Goal: Task Accomplishment & Management: Manage account settings

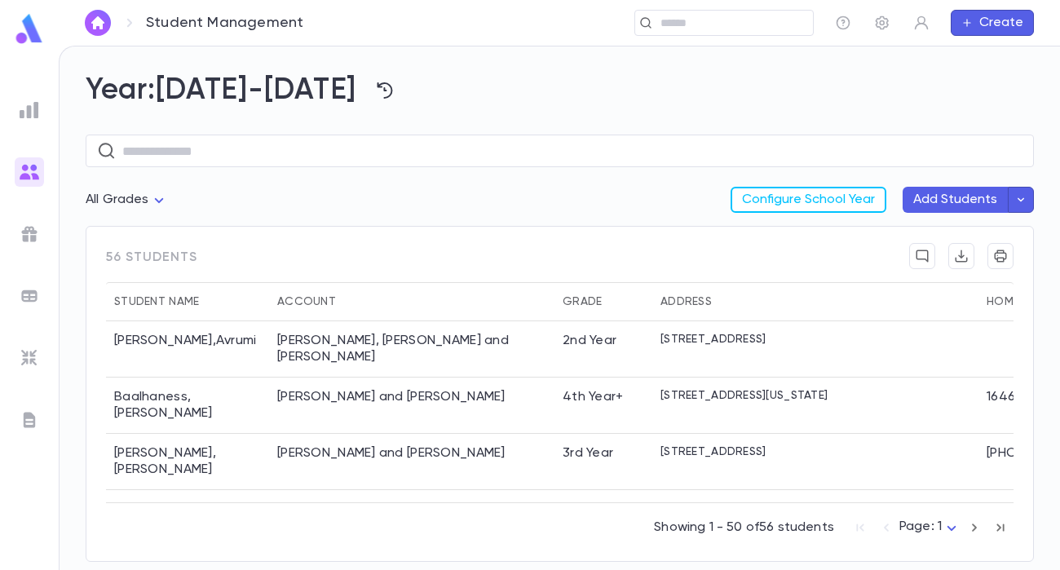
click at [31, 422] on img at bounding box center [30, 420] width 20 height 20
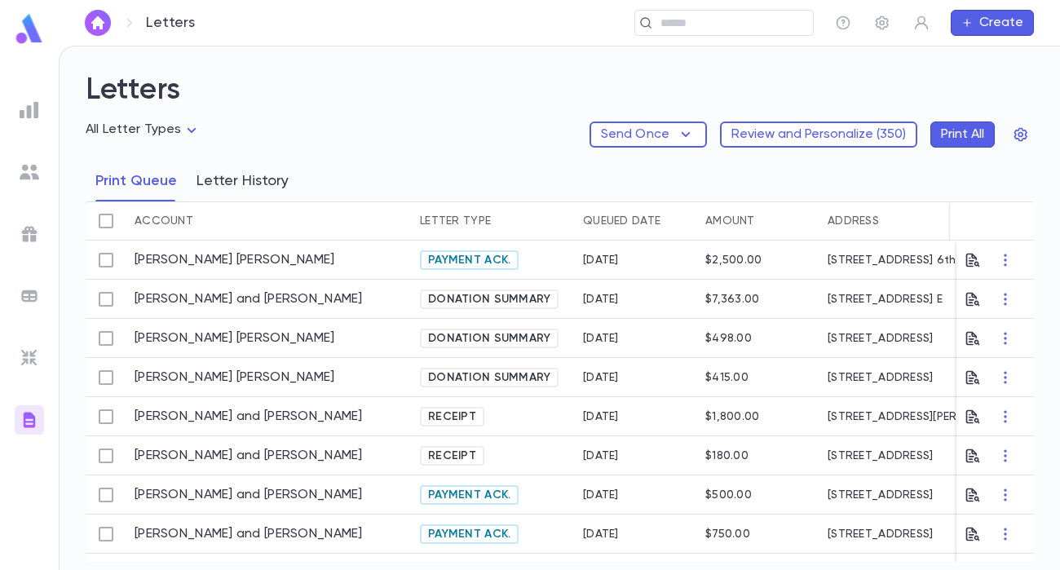
click at [251, 179] on button "Letter History" at bounding box center [243, 181] width 92 height 41
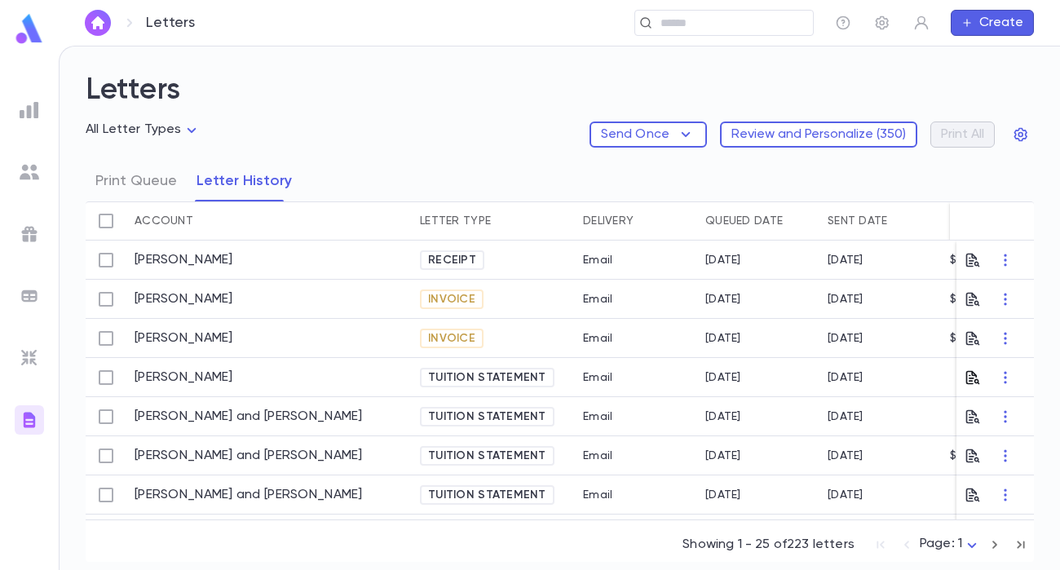
click at [966, 374] on icon "button" at bounding box center [973, 377] width 14 height 14
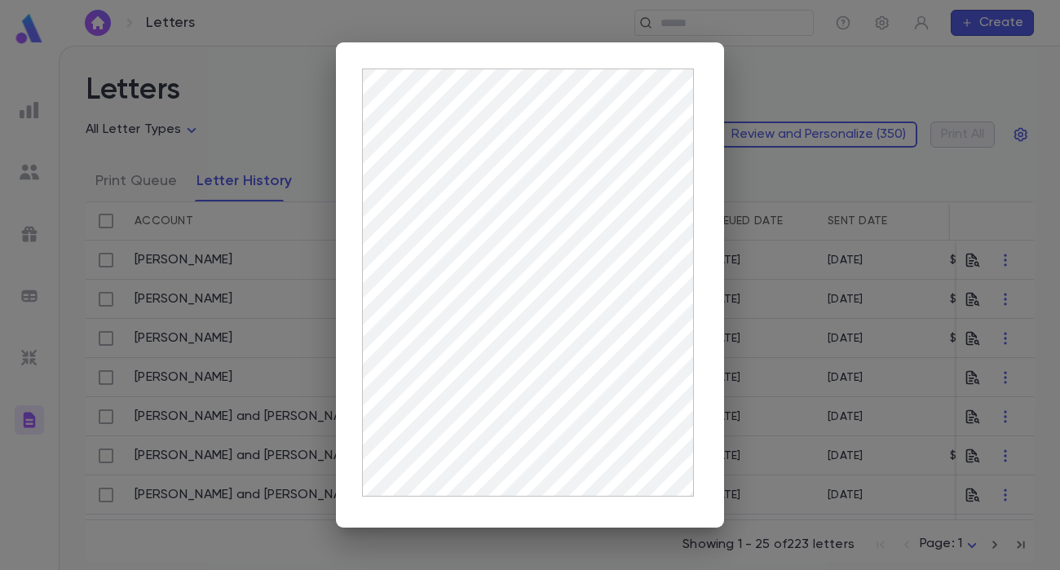
click at [831, 329] on div at bounding box center [530, 285] width 1060 height 570
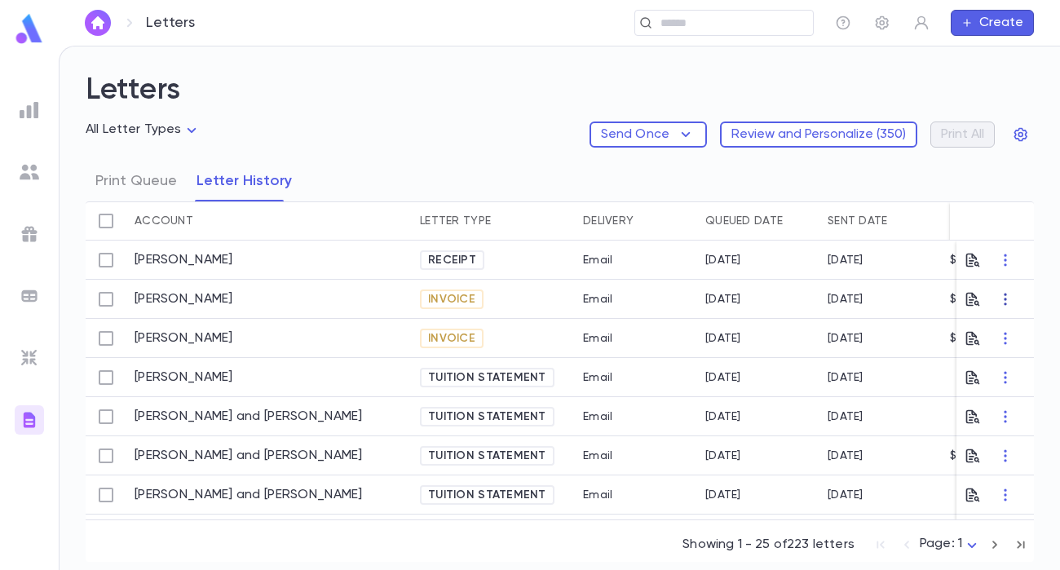
click at [1001, 301] on icon "button" at bounding box center [1005, 299] width 16 height 16
click at [1006, 325] on li "Print" at bounding box center [1018, 330] width 57 height 26
click at [970, 374] on icon "button" at bounding box center [973, 377] width 14 height 14
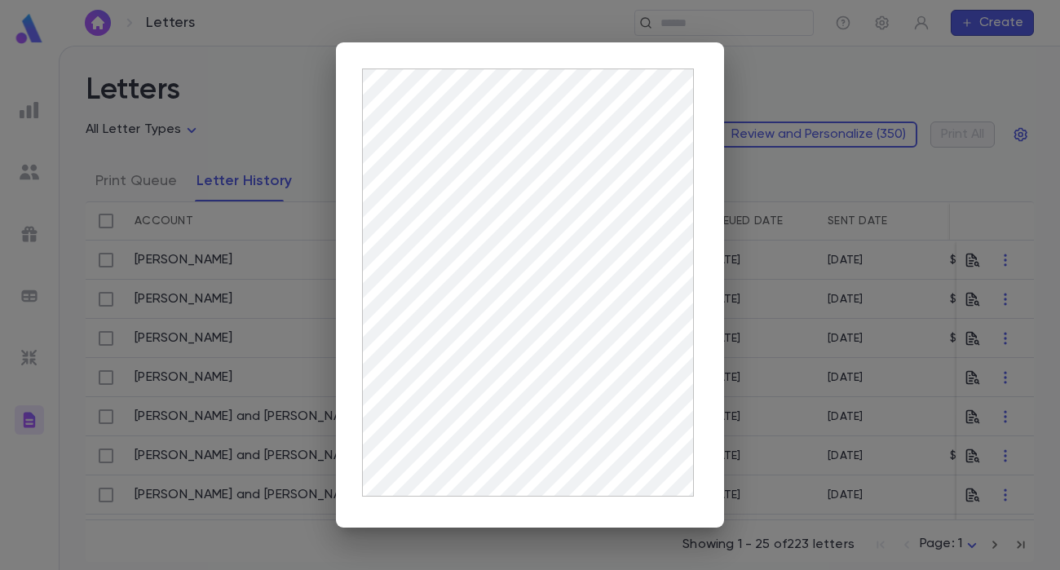
click at [851, 360] on div at bounding box center [530, 285] width 1060 height 570
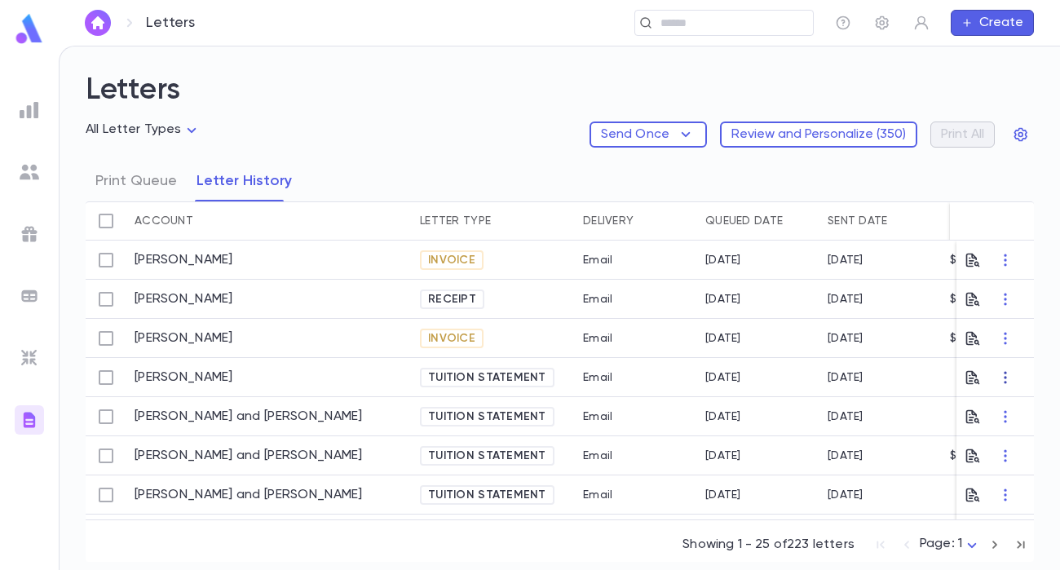
click at [998, 374] on icon "button" at bounding box center [1005, 377] width 16 height 16
click at [1010, 410] on li "Print" at bounding box center [1018, 409] width 57 height 26
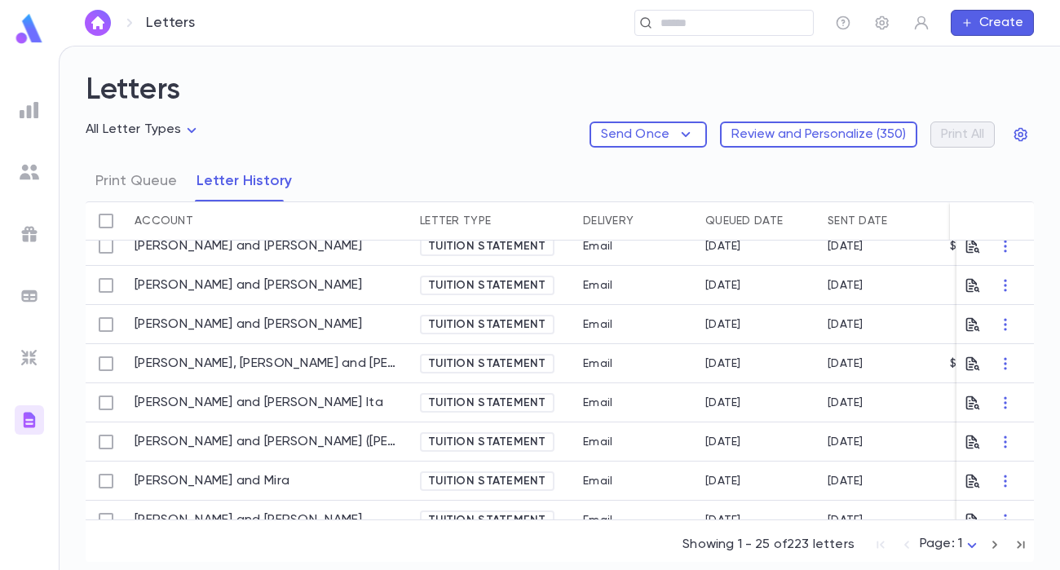
scroll to position [210, 0]
click at [967, 400] on icon "button" at bounding box center [973, 402] width 16 height 16
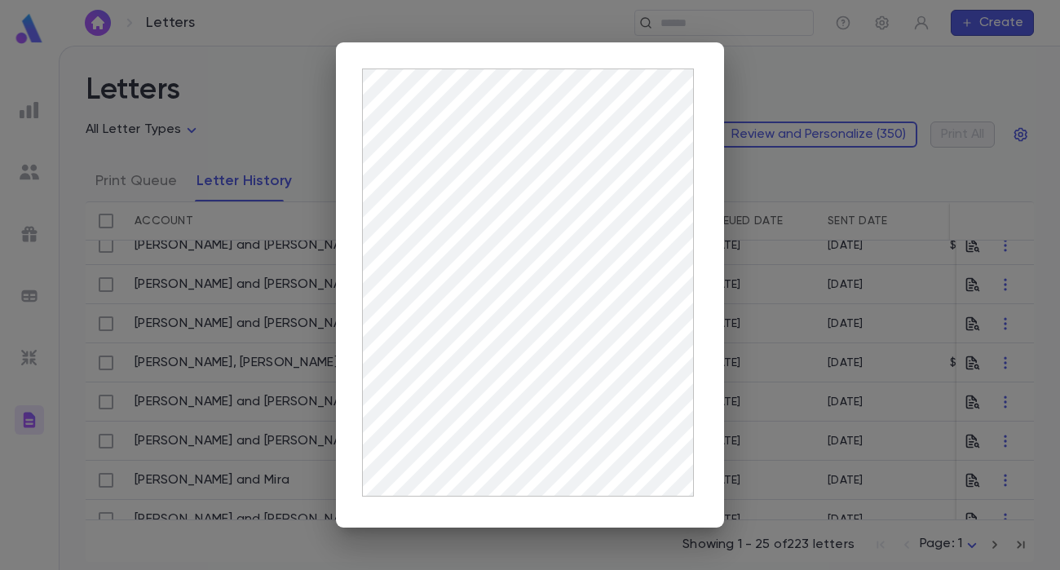
click at [787, 320] on div at bounding box center [530, 285] width 1060 height 570
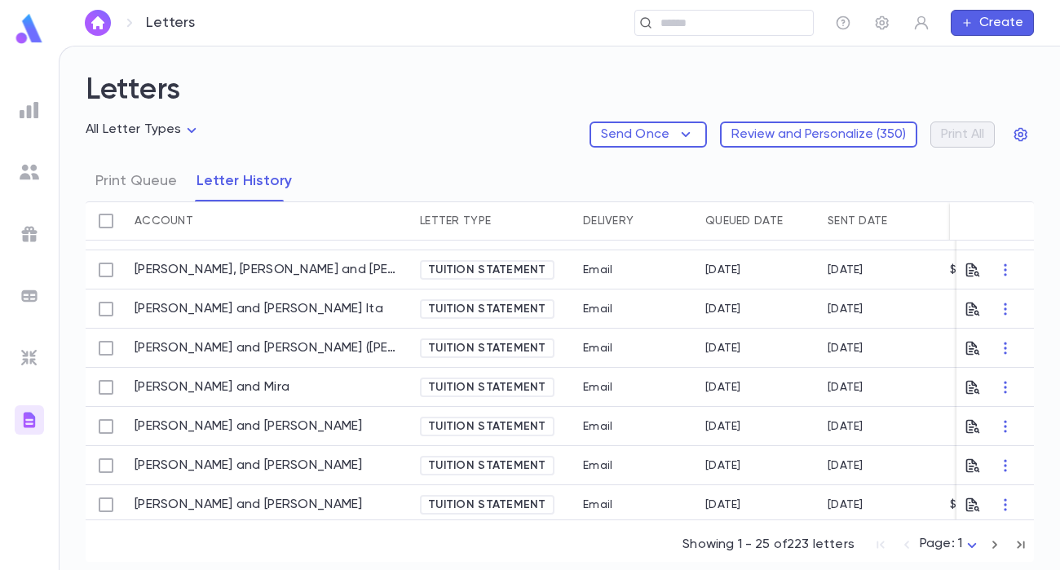
scroll to position [307, 0]
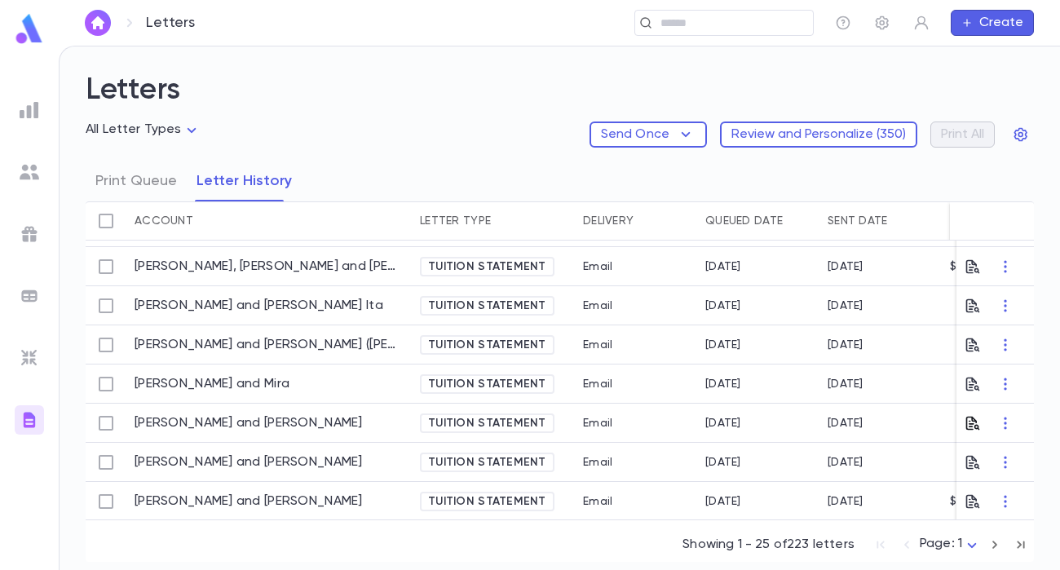
click at [970, 426] on icon "button" at bounding box center [973, 423] width 16 height 16
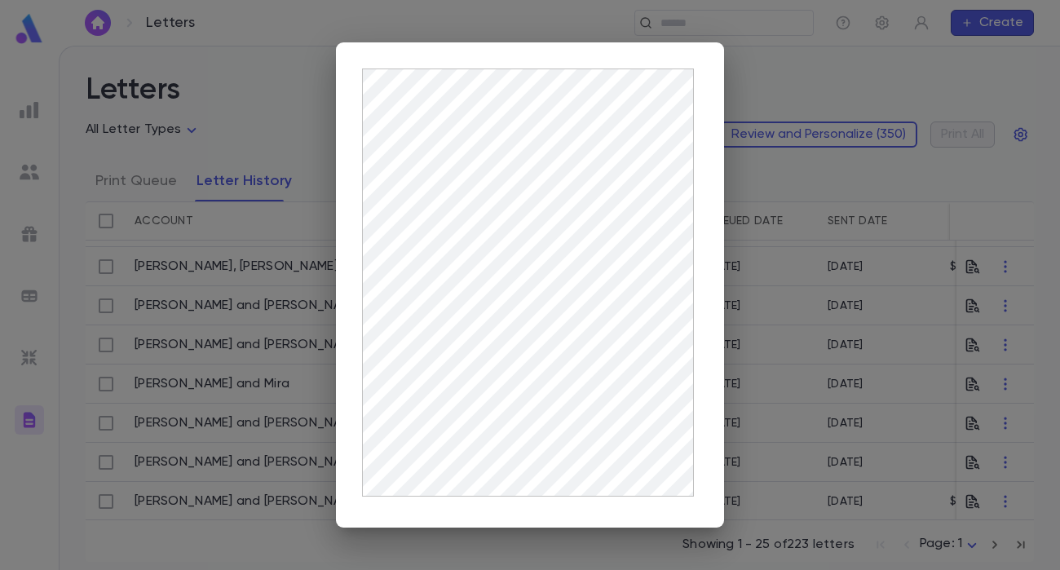
click at [745, 435] on div at bounding box center [530, 285] width 1060 height 570
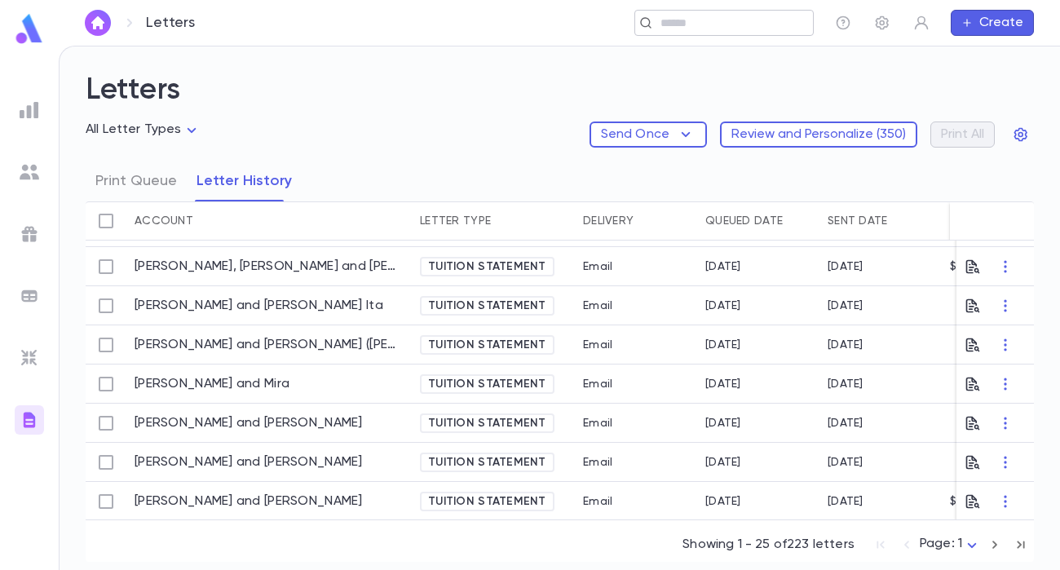
click at [726, 17] on input "text" at bounding box center [731, 22] width 151 height 15
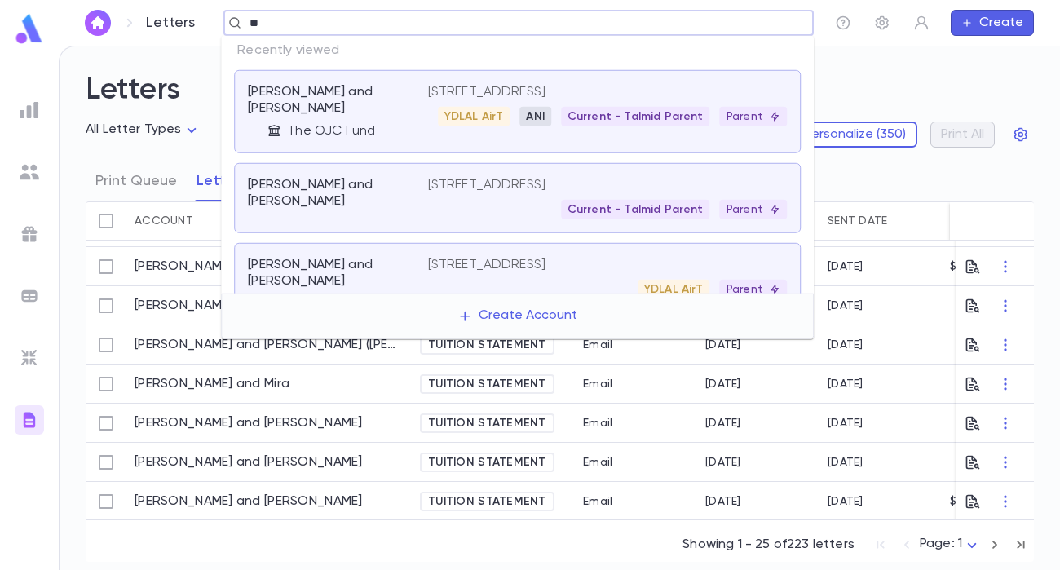
type input "***"
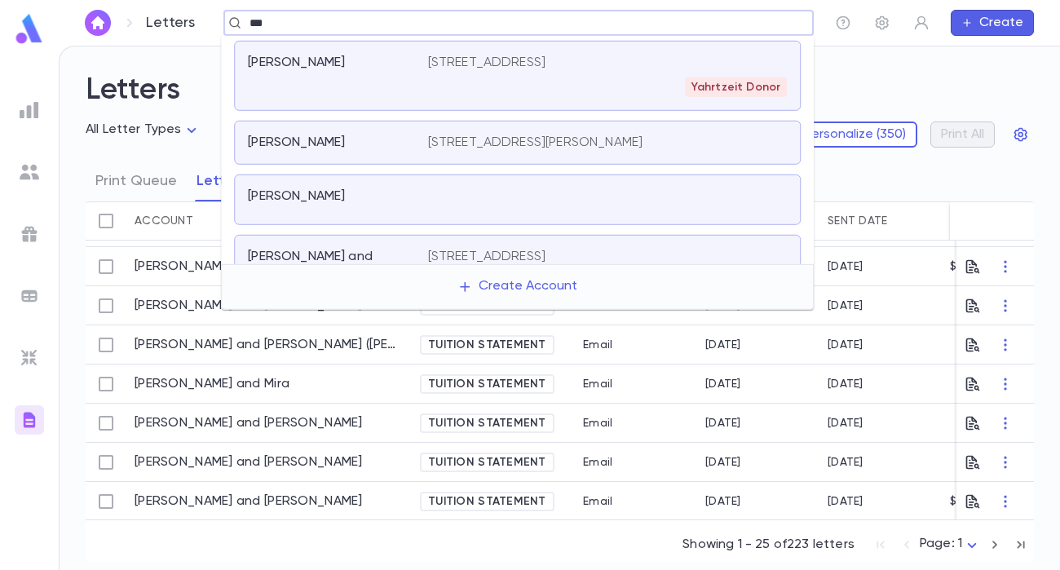
click at [590, 95] on div "Yahrtzeit Donor" at bounding box center [608, 87] width 360 height 20
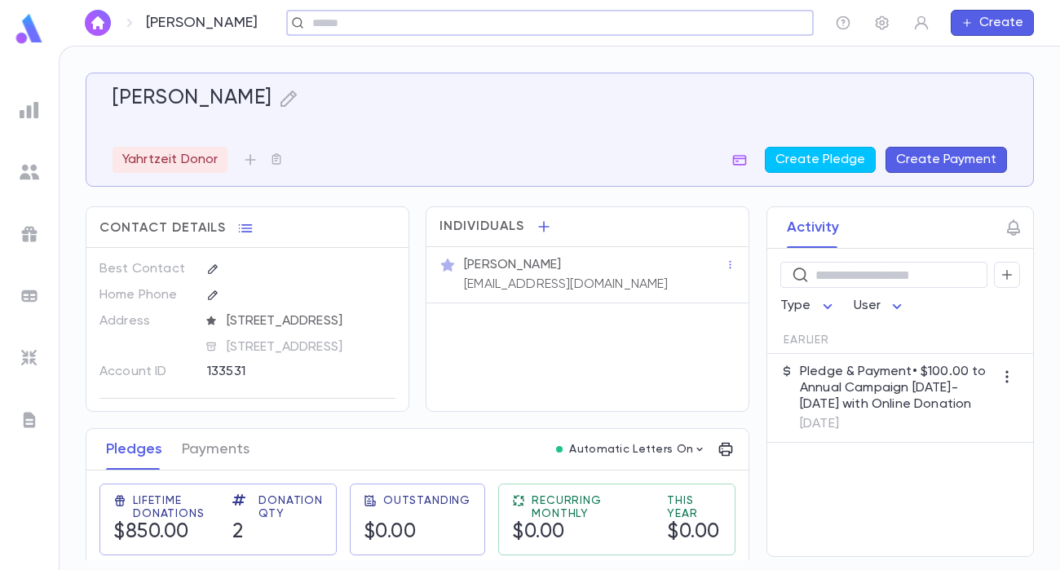
click at [557, 281] on p "avivjud@gmail.com" at bounding box center [566, 284] width 204 height 16
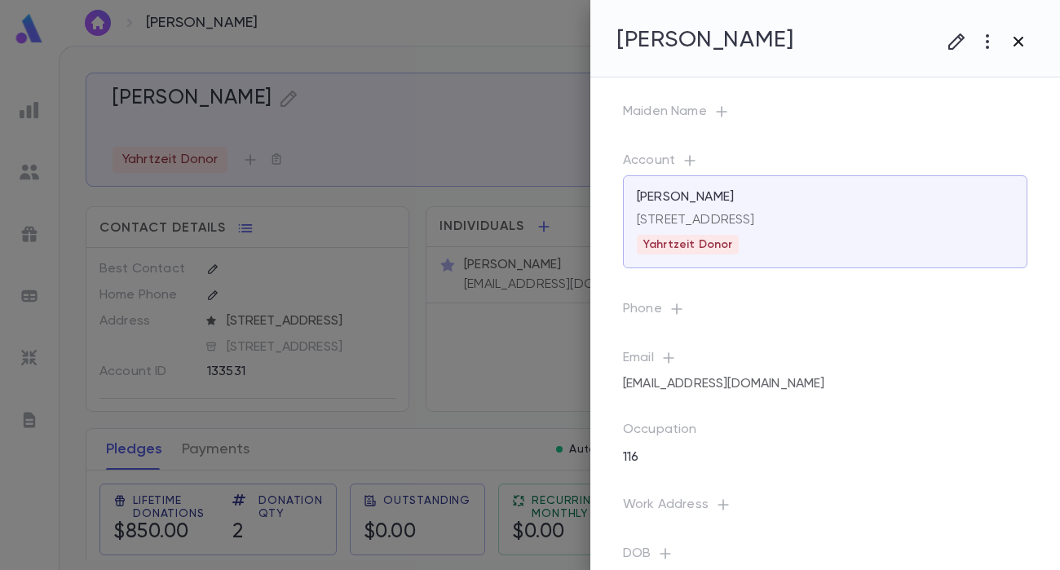
click at [1022, 46] on icon "button" at bounding box center [1019, 42] width 10 height 10
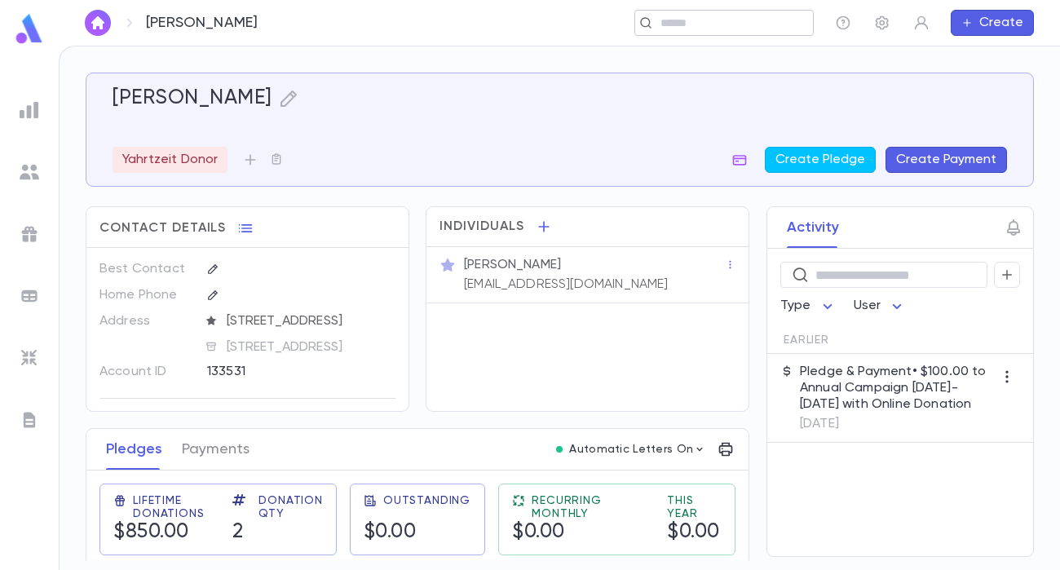
click at [771, 21] on input "text" at bounding box center [719, 22] width 126 height 15
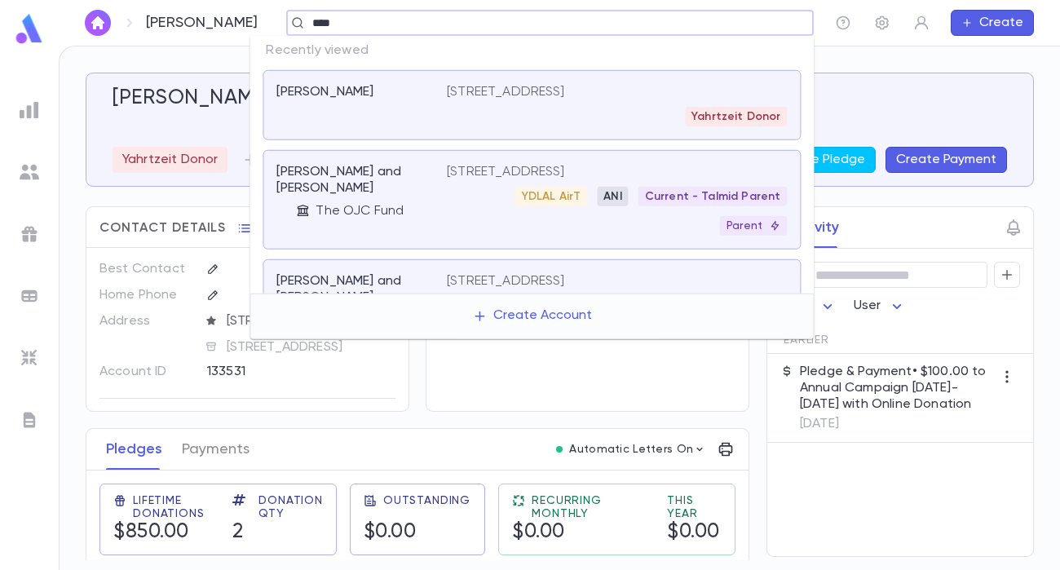
type input "*****"
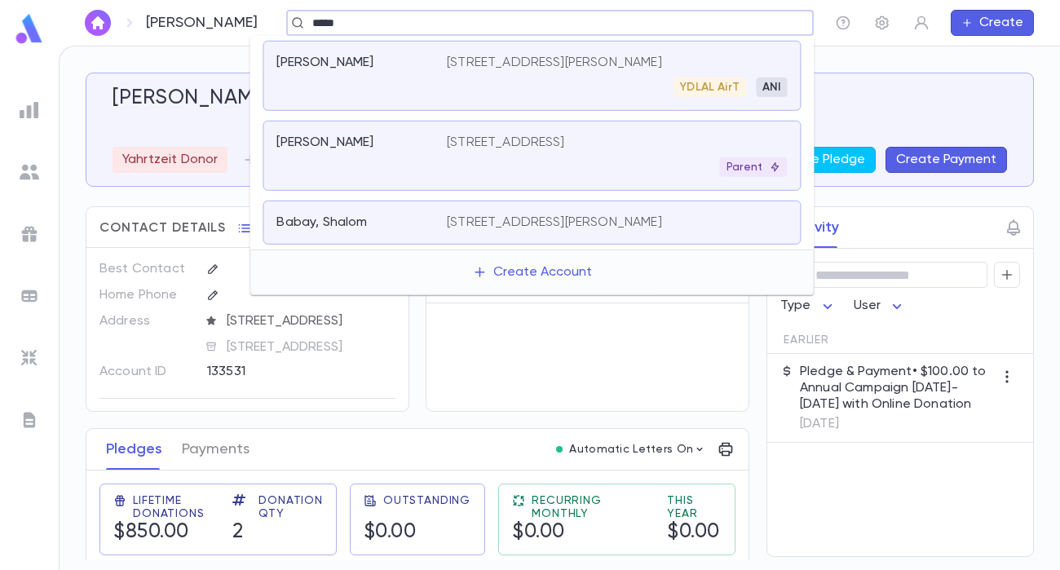
click at [422, 159] on div "[PERSON_NAME]" at bounding box center [361, 156] width 170 height 42
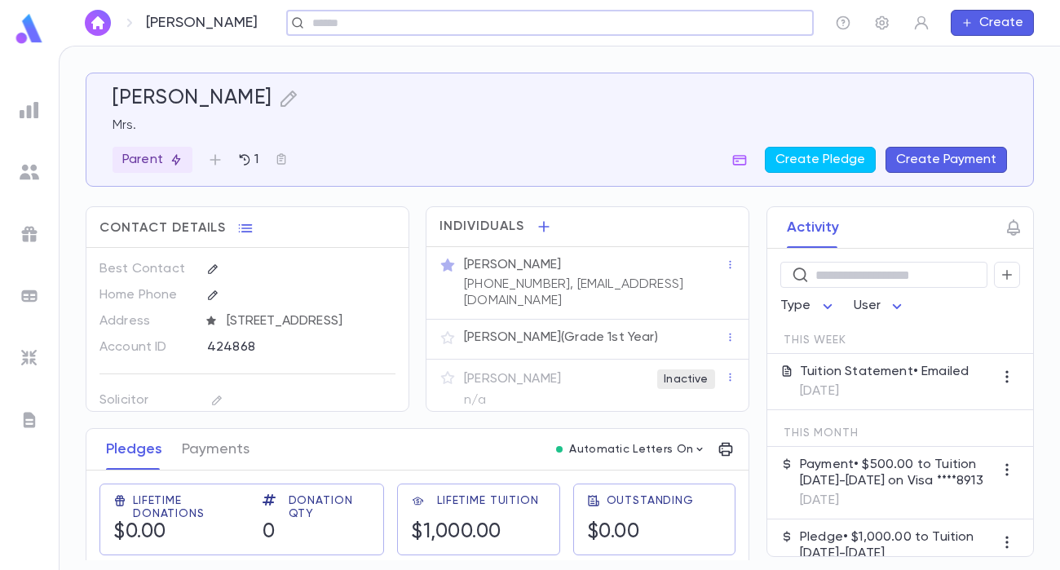
click at [240, 359] on div "424868" at bounding box center [283, 346] width 152 height 24
copy div "424868"
click at [28, 117] on img at bounding box center [30, 110] width 20 height 20
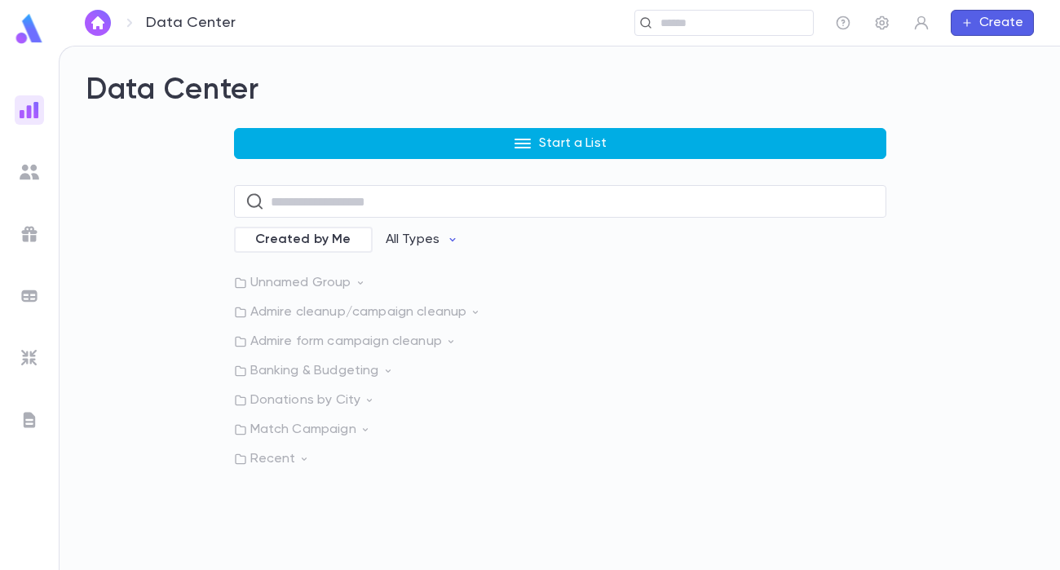
click at [467, 133] on button "Start a List" at bounding box center [560, 143] width 652 height 31
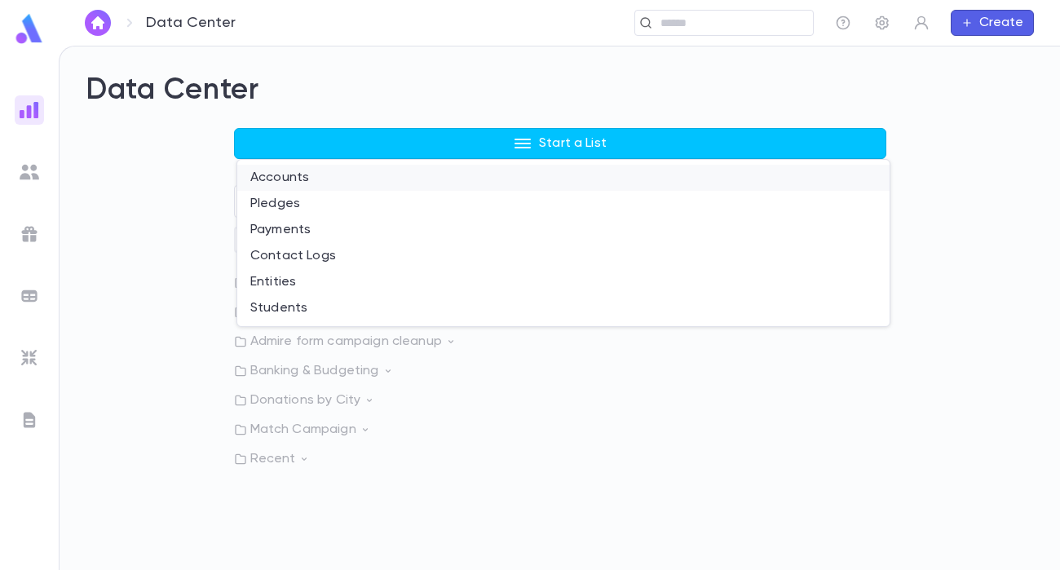
click at [379, 177] on li "Accounts" at bounding box center [563, 178] width 652 height 26
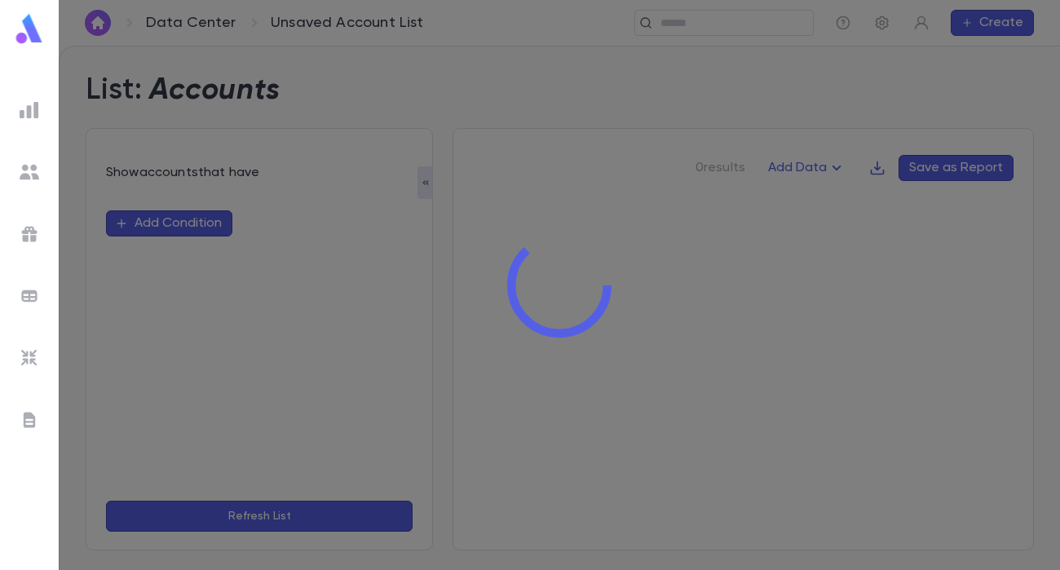
click at [188, 220] on div at bounding box center [559, 285] width 1001 height 570
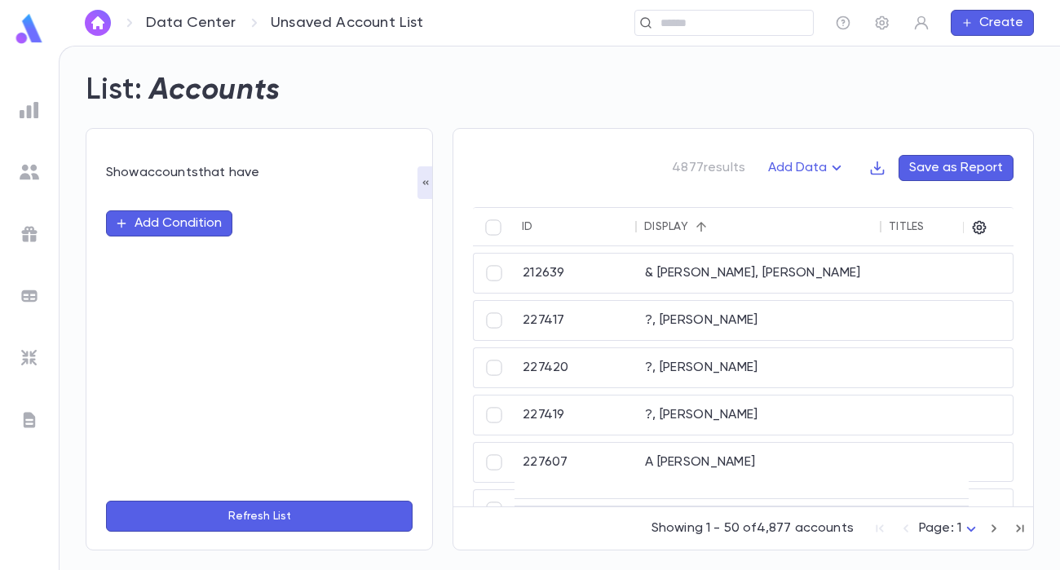
click at [188, 220] on button "Add Condition" at bounding box center [169, 223] width 126 height 26
type input "*"
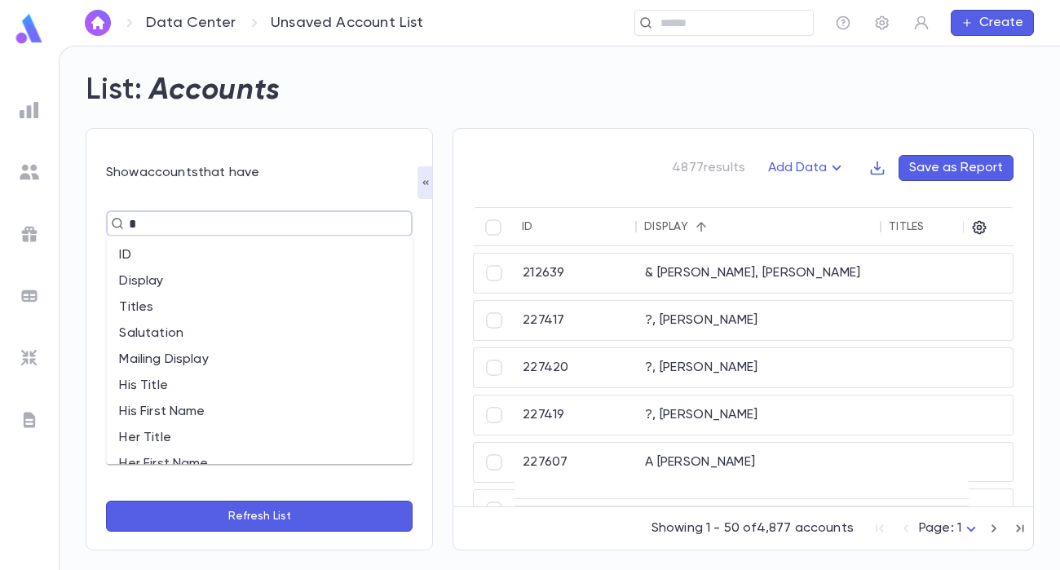
type input "**"
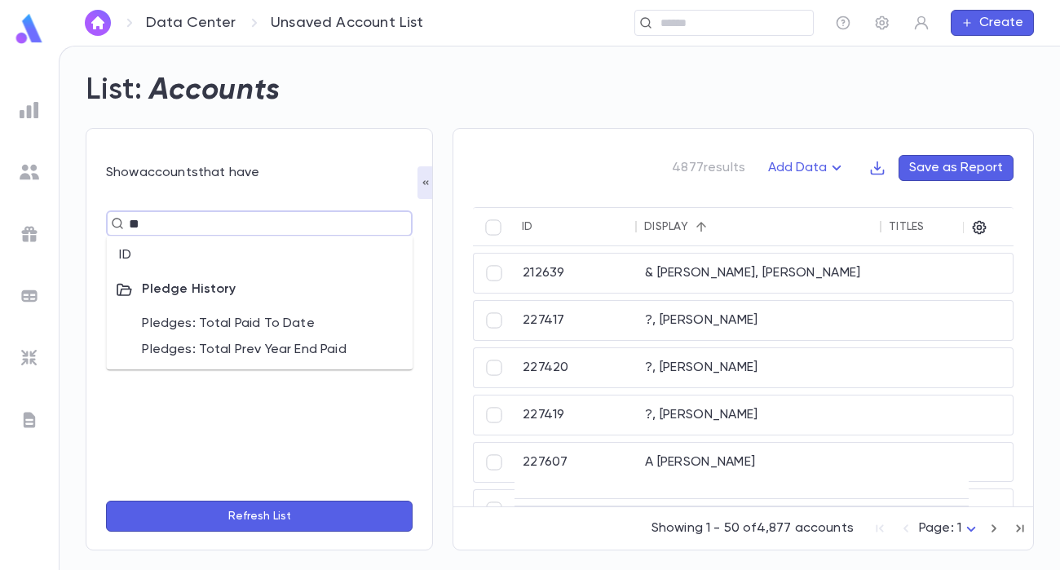
click at [192, 251] on li "ID" at bounding box center [259, 255] width 307 height 26
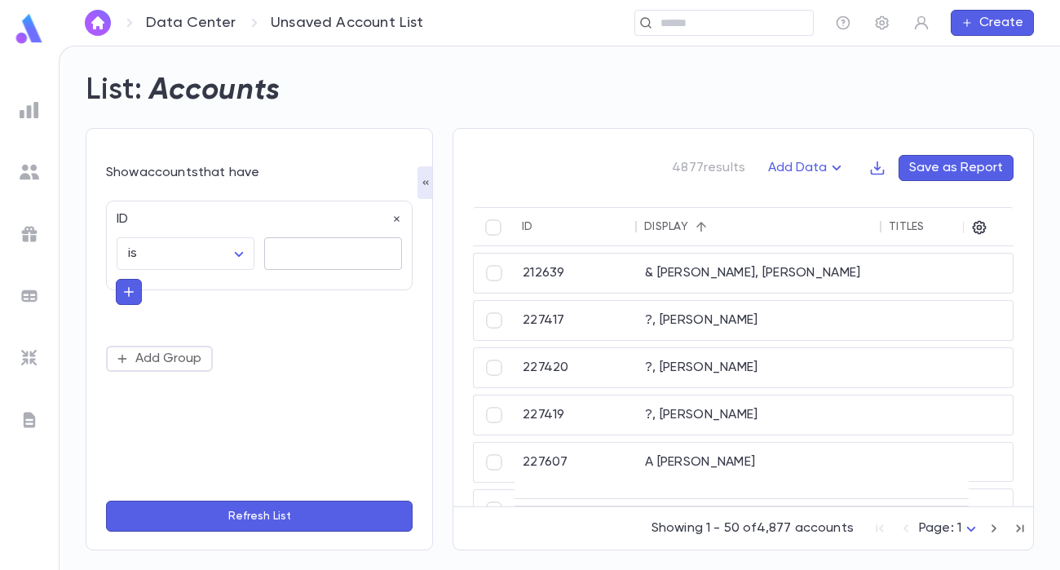
click at [318, 263] on input "text" at bounding box center [333, 254] width 138 height 32
paste input "*******"
type input "*******"
click at [259, 519] on button "Refresh List" at bounding box center [259, 516] width 307 height 31
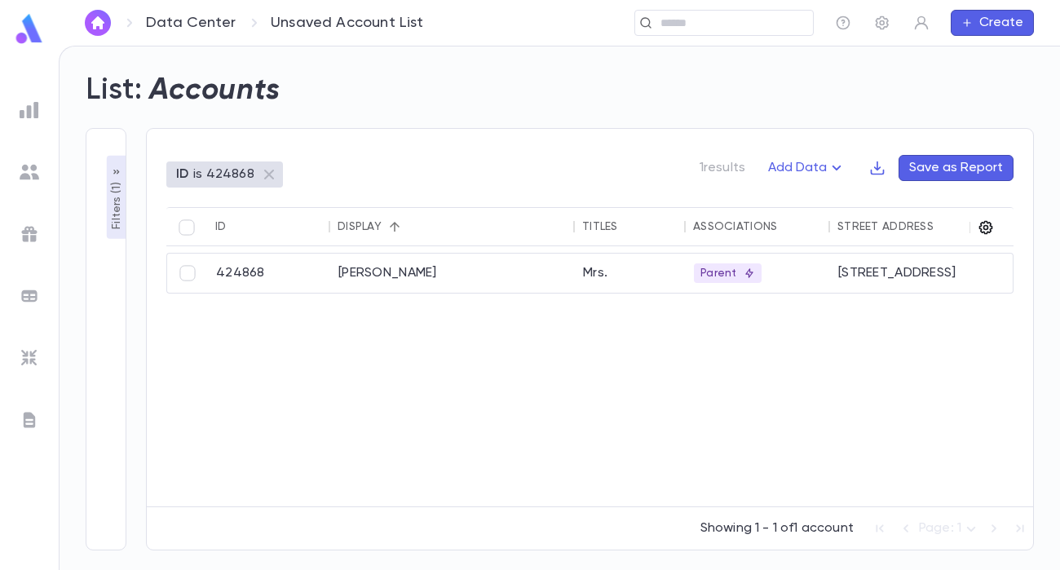
click at [989, 226] on icon "button" at bounding box center [986, 227] width 16 height 16
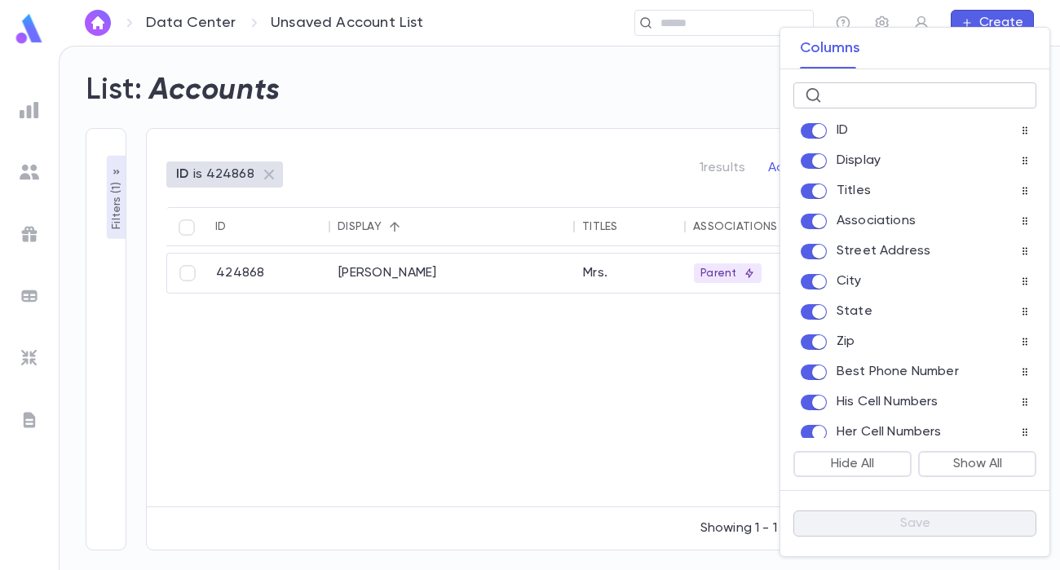
click at [884, 95] on input "text" at bounding box center [927, 95] width 197 height 25
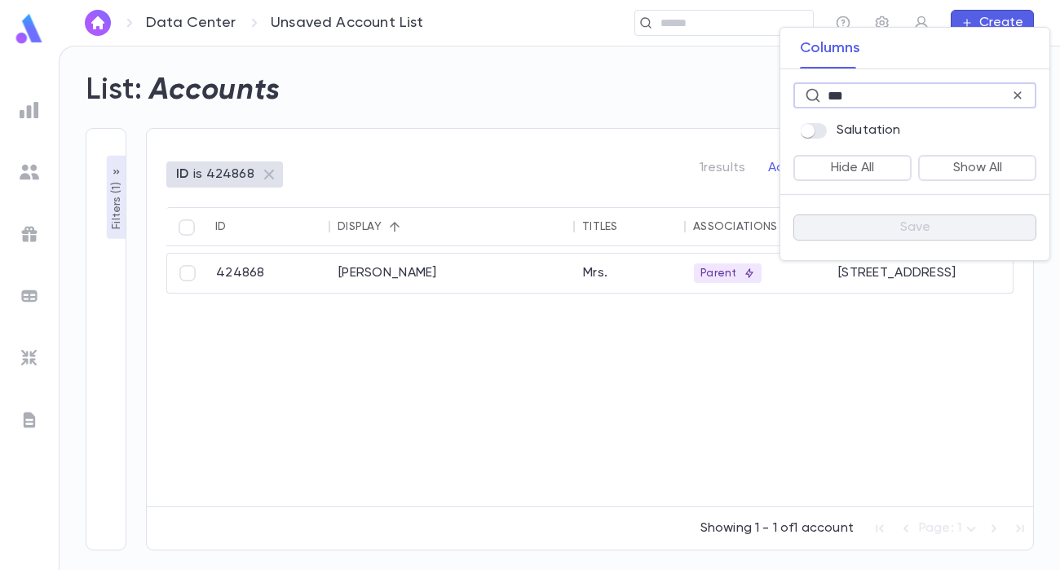
type input "***"
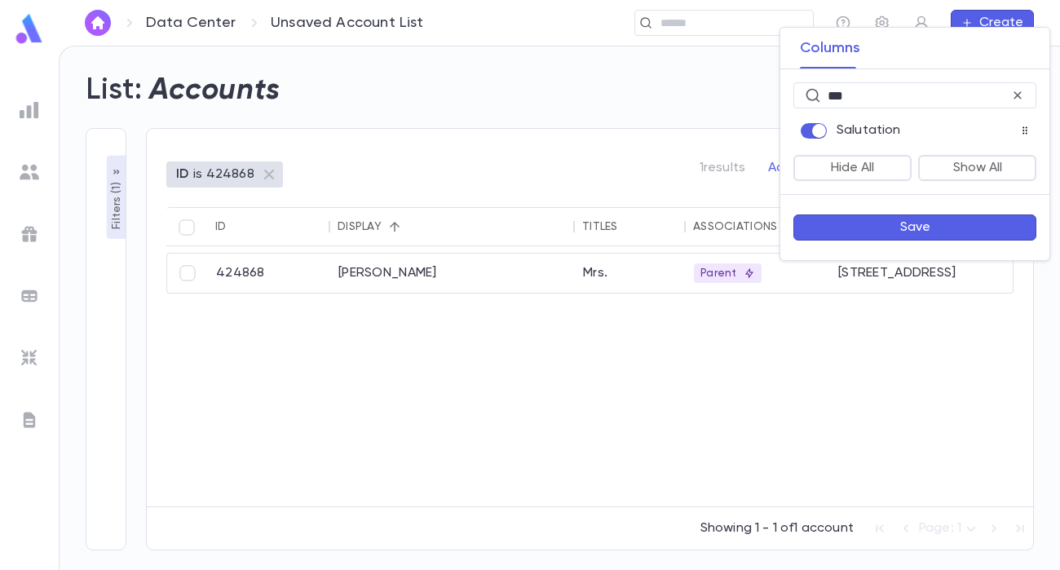
click at [861, 230] on button "Save" at bounding box center [914, 227] width 243 height 26
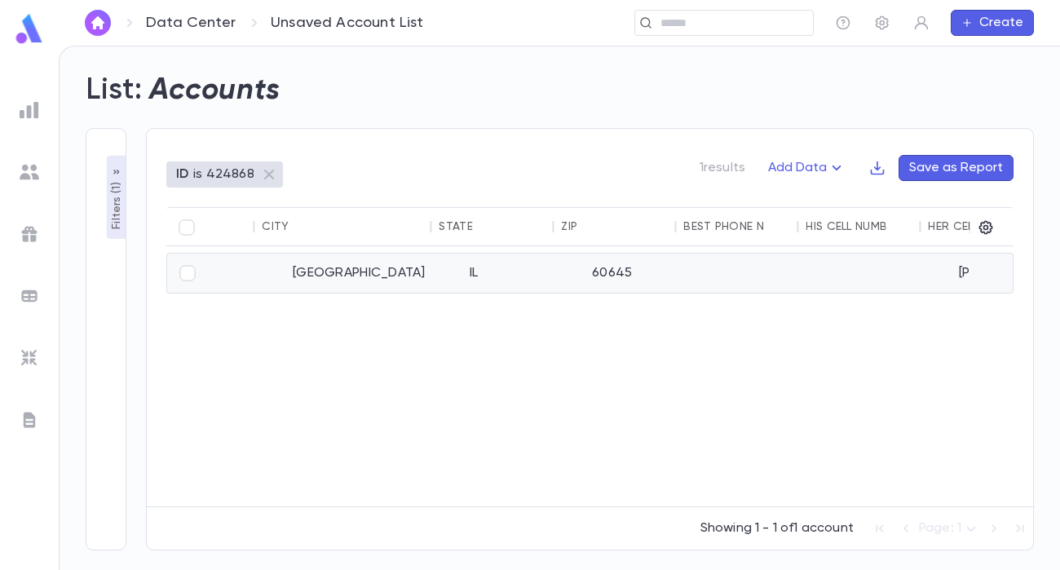
scroll to position [0, 973]
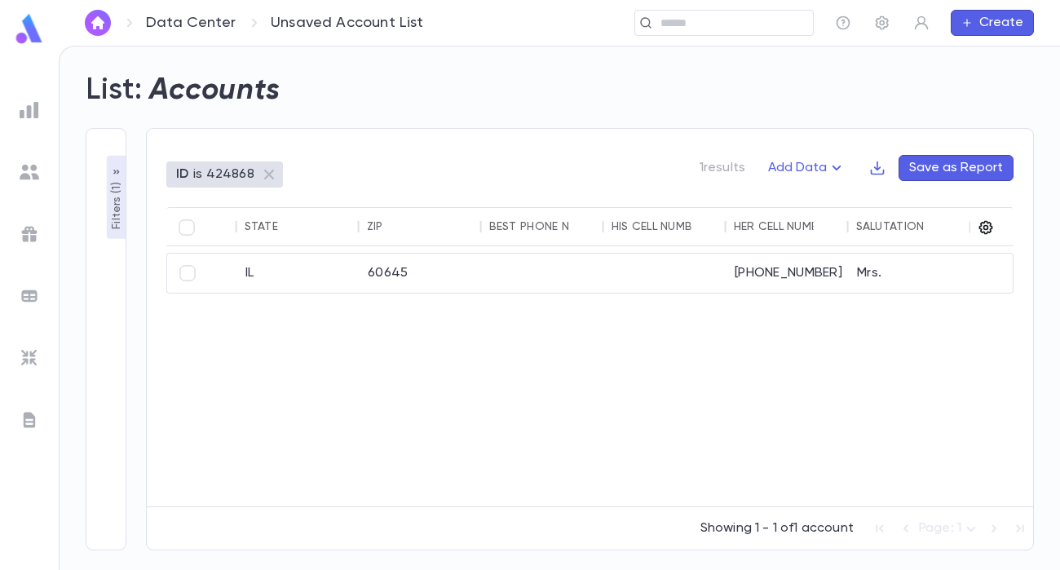
click at [984, 227] on icon "button" at bounding box center [986, 228] width 14 height 14
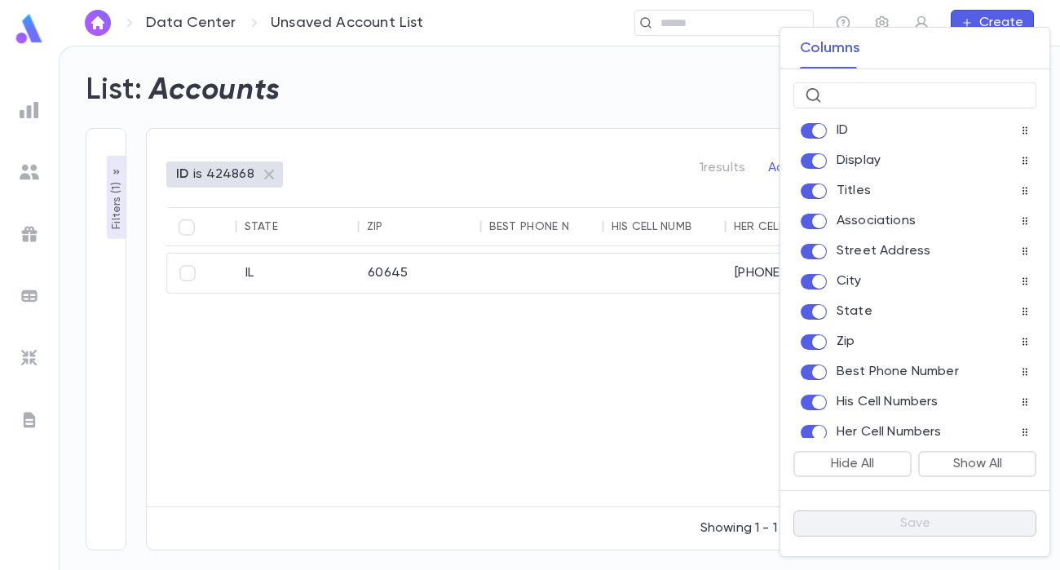
click at [711, 336] on div at bounding box center [530, 285] width 1060 height 570
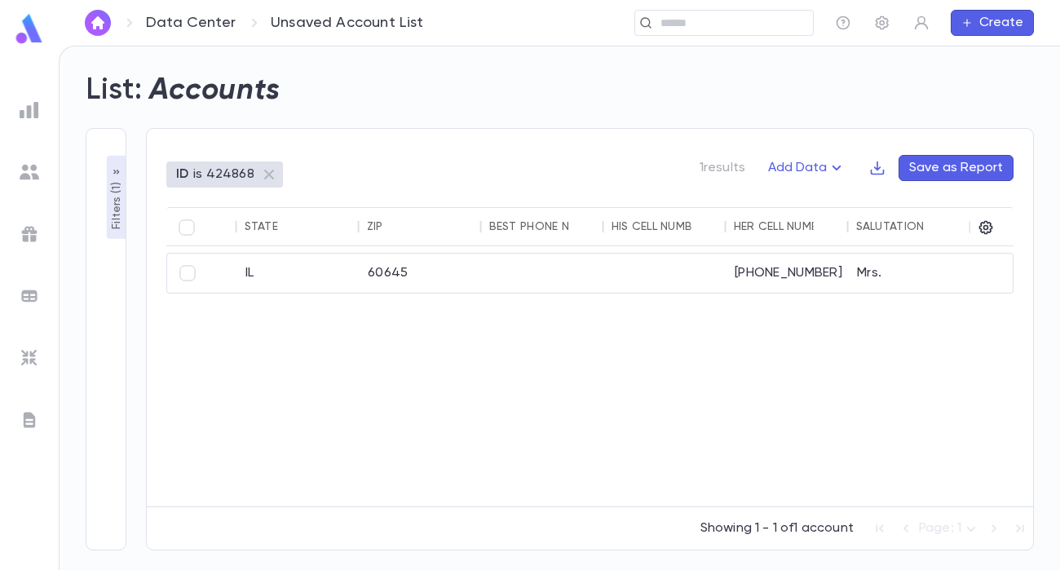
click at [117, 216] on p "Filters ( 1 )" at bounding box center [116, 204] width 16 height 51
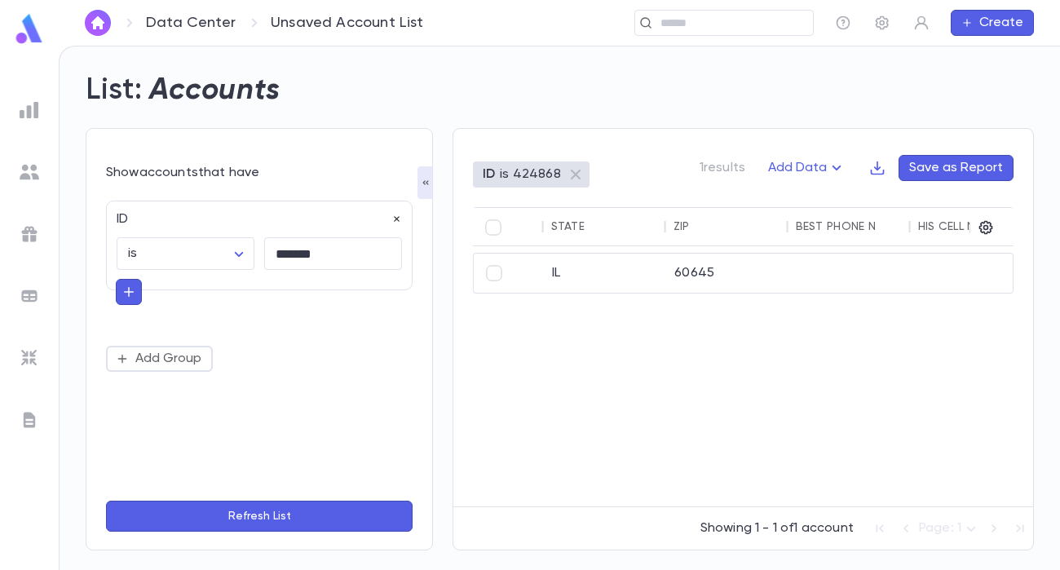
click at [398, 217] on icon "button" at bounding box center [397, 220] width 6 height 6
click at [341, 509] on button "Refresh List" at bounding box center [259, 516] width 307 height 31
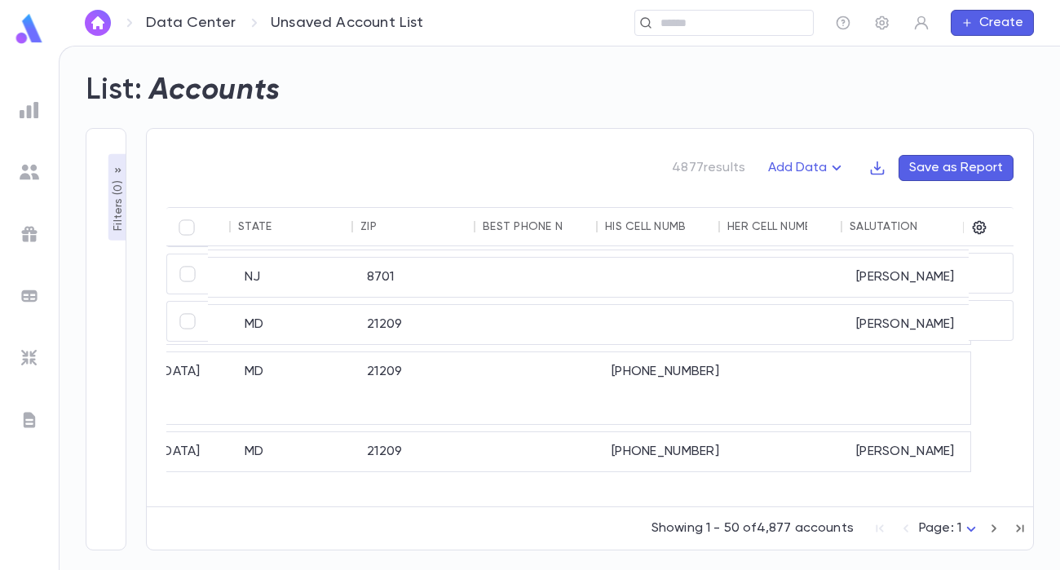
scroll to position [0, 979]
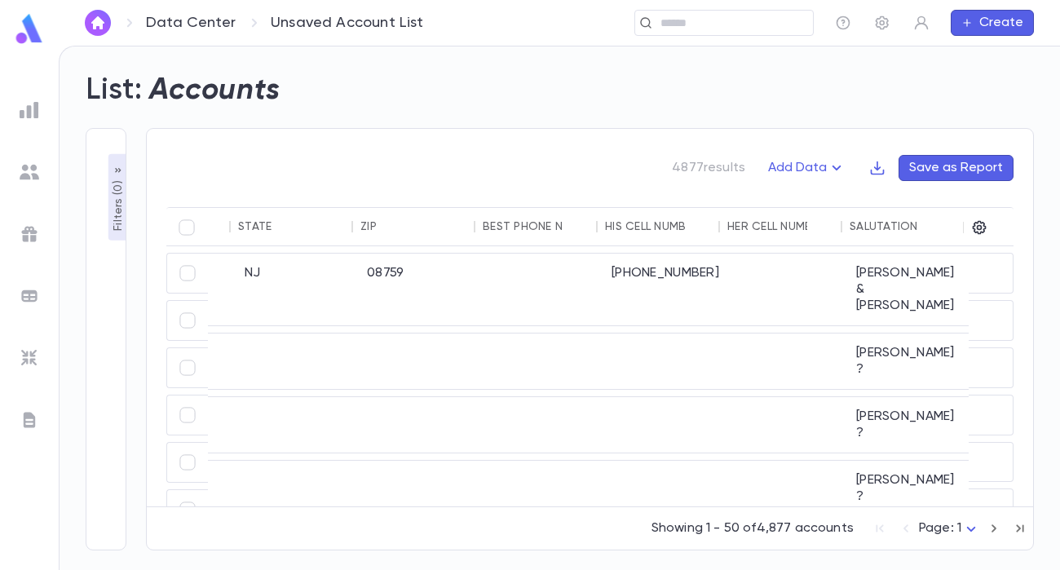
click at [112, 228] on p "Filters ( 0 )" at bounding box center [118, 204] width 16 height 54
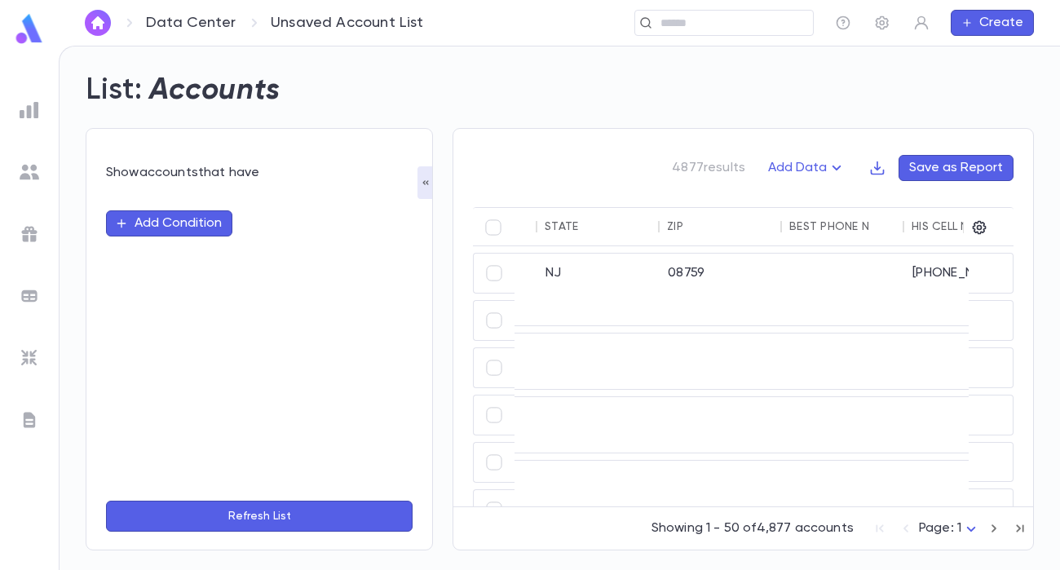
click at [157, 232] on button "Add Condition" at bounding box center [169, 223] width 126 height 26
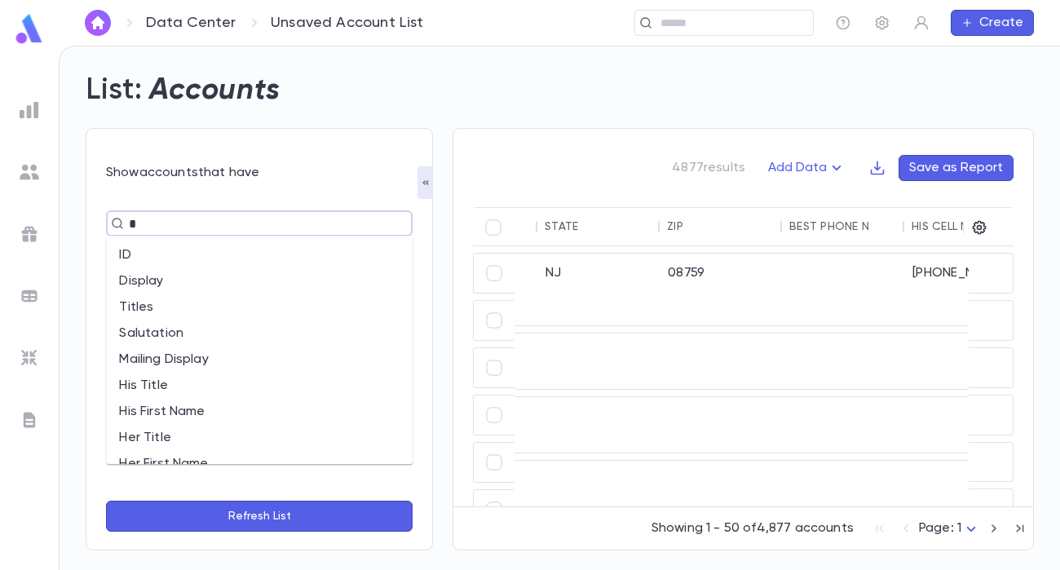
type input "**"
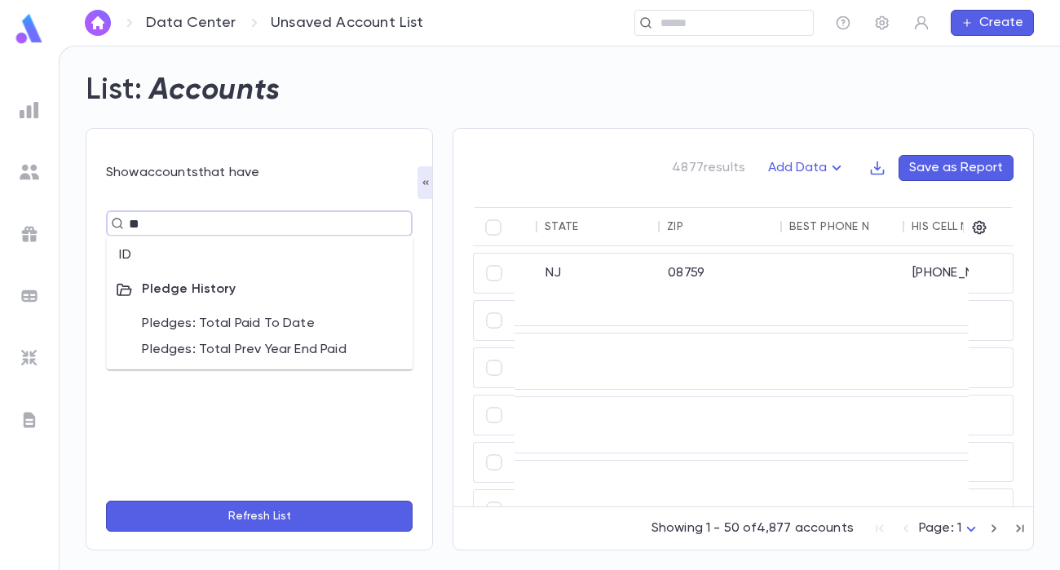
click at [140, 262] on li "ID" at bounding box center [259, 255] width 307 height 26
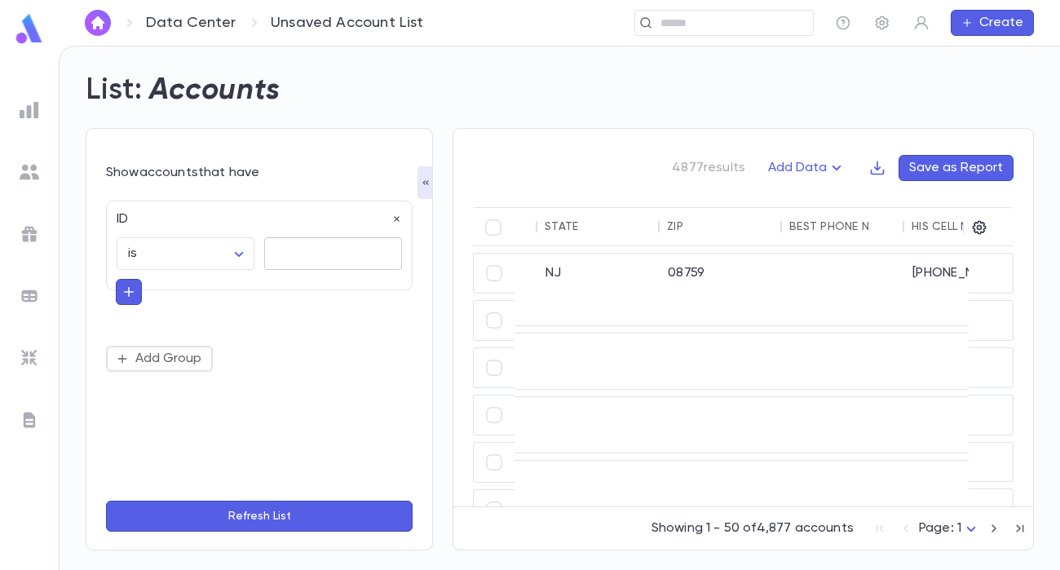
click at [362, 254] on input "text" at bounding box center [333, 254] width 138 height 32
paste input "*******"
type input "*******"
click at [352, 515] on button "Refresh List" at bounding box center [259, 516] width 307 height 31
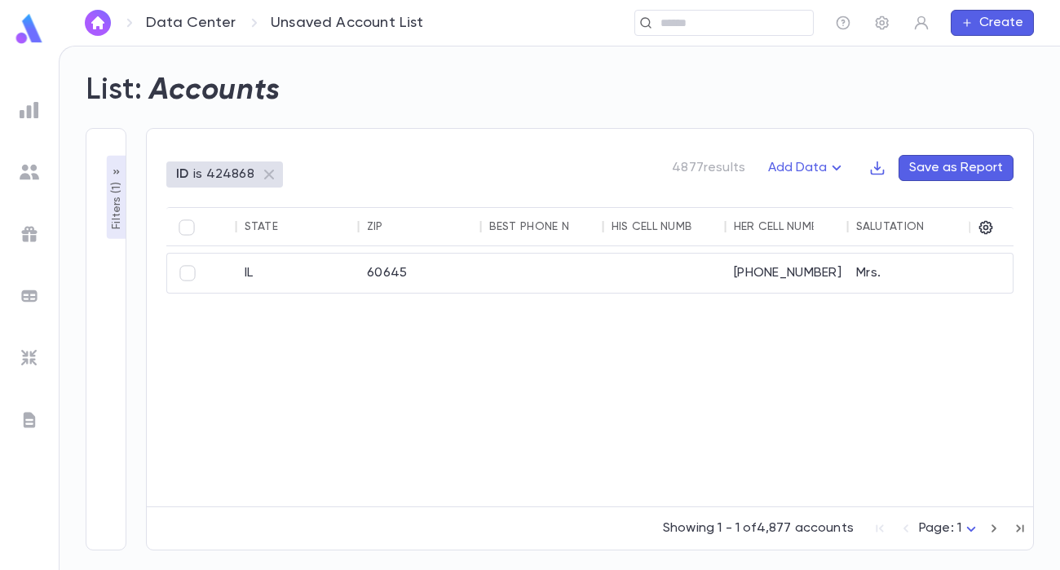
scroll to position [0, 973]
click at [779, 283] on div "[PHONE_NUMBER]" at bounding box center [788, 273] width 122 height 39
click at [113, 206] on p "Filters ( 1 )" at bounding box center [116, 204] width 16 height 51
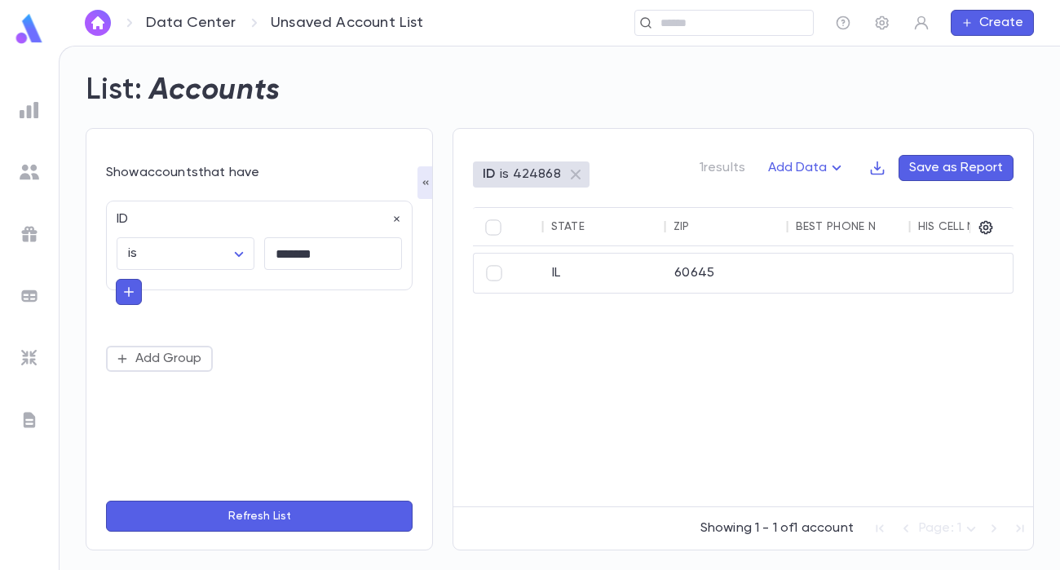
click at [285, 521] on button "Refresh List" at bounding box center [259, 516] width 307 height 31
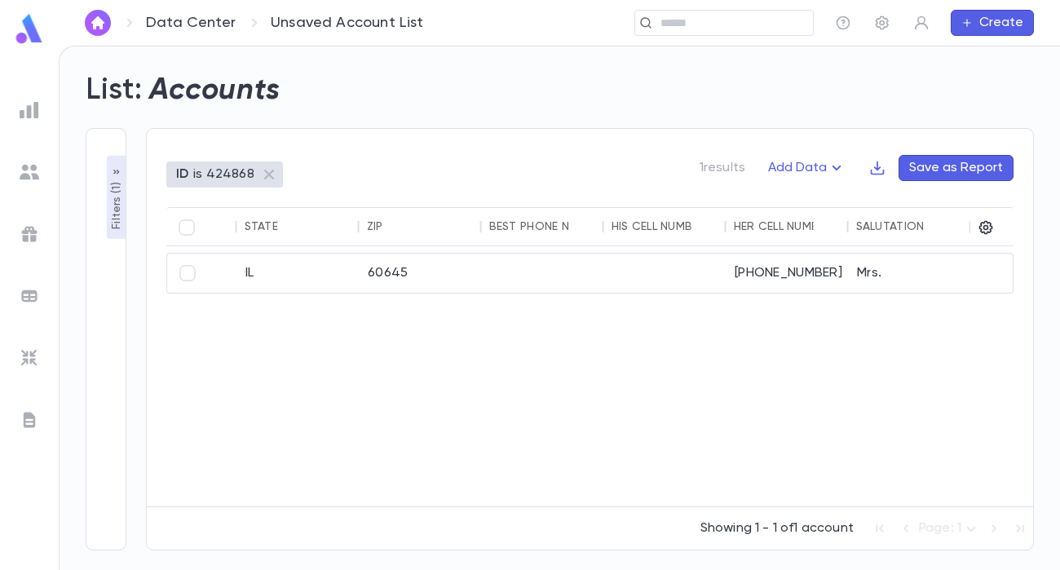
click at [117, 210] on p "Filters ( 1 )" at bounding box center [116, 204] width 16 height 51
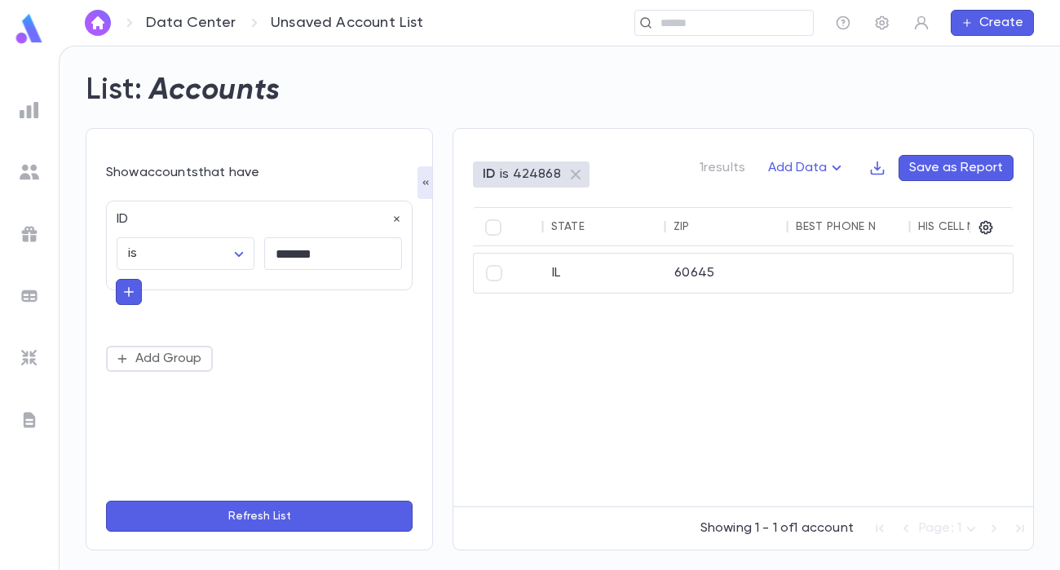
click at [265, 507] on button "Refresh List" at bounding box center [259, 516] width 307 height 31
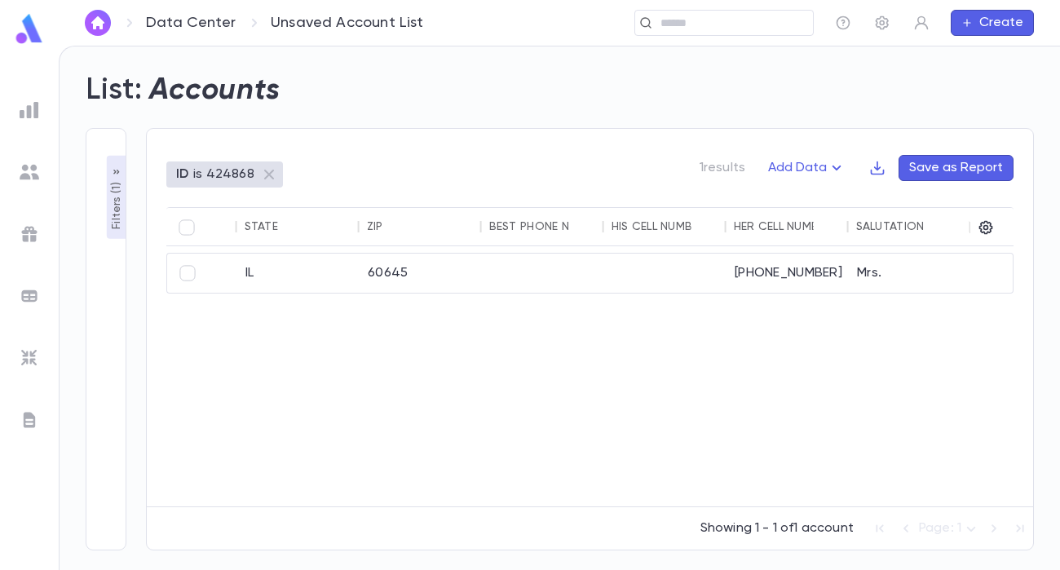
click at [113, 187] on p "Filters ( 1 )" at bounding box center [116, 204] width 16 height 51
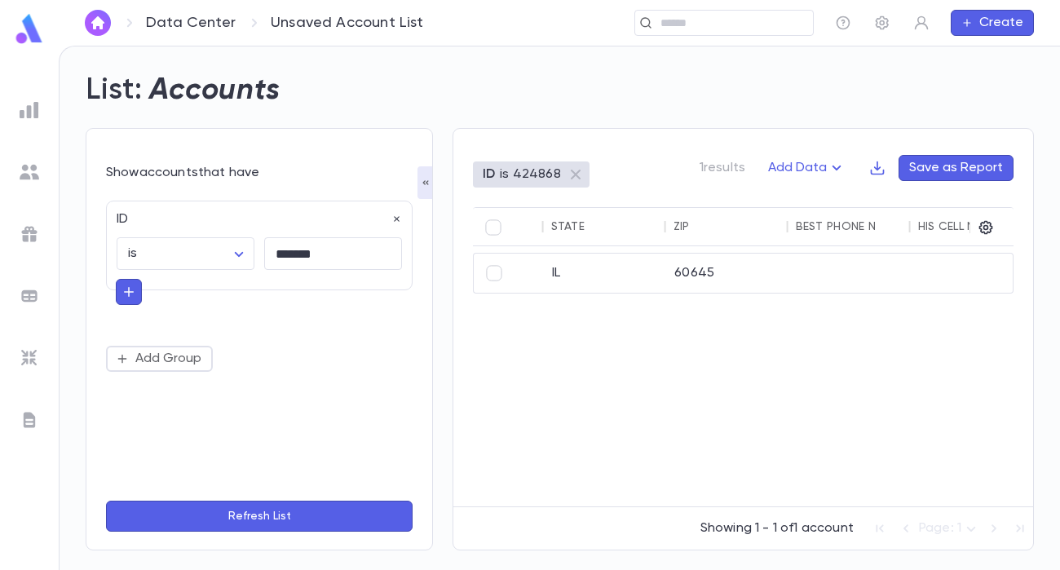
click at [303, 521] on button "Refresh List" at bounding box center [259, 516] width 307 height 31
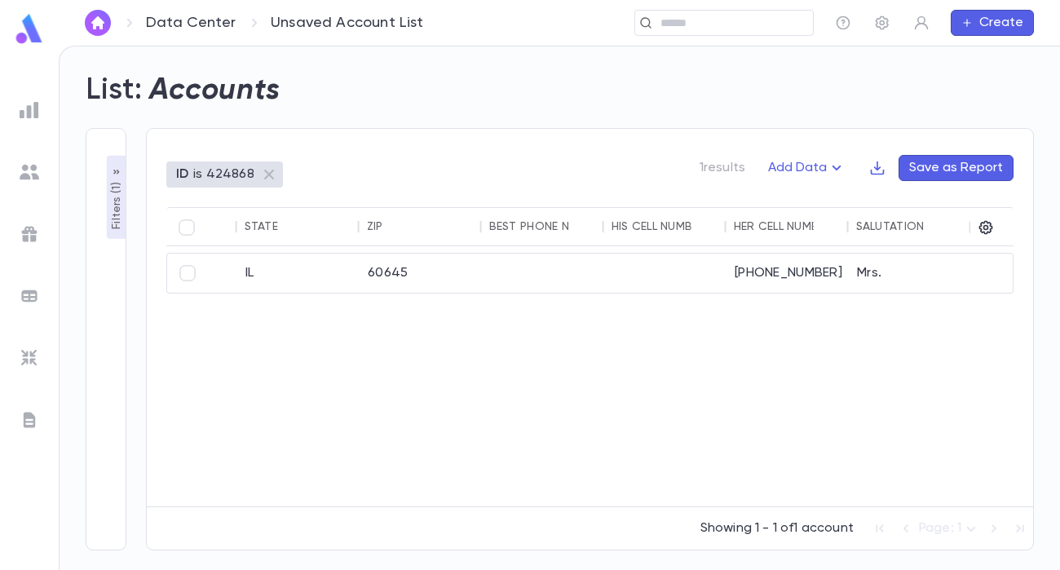
click at [118, 229] on button "Filters ( 1 )" at bounding box center [117, 197] width 20 height 83
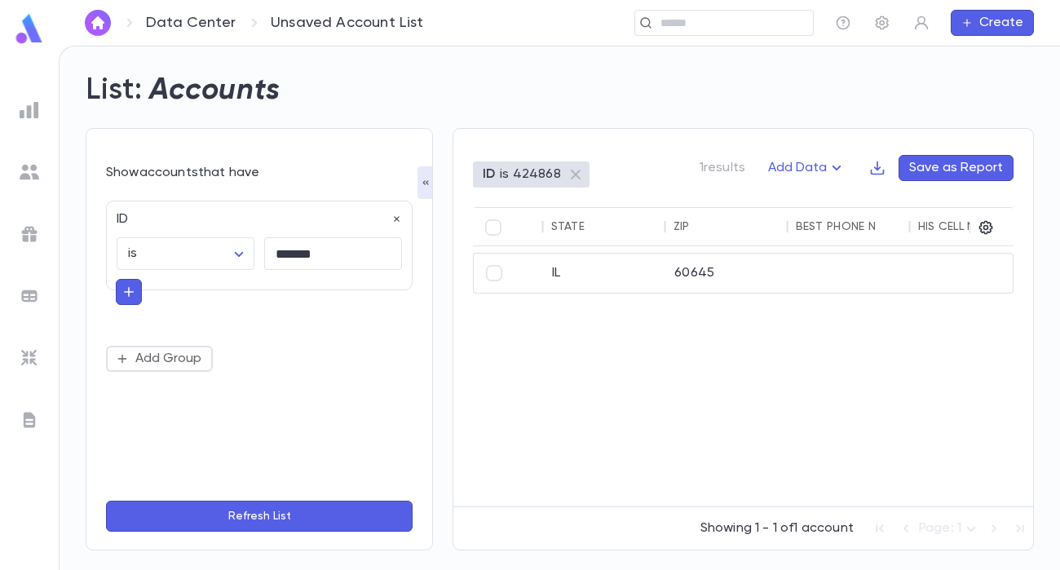
click at [310, 521] on button "Refresh List" at bounding box center [259, 516] width 307 height 31
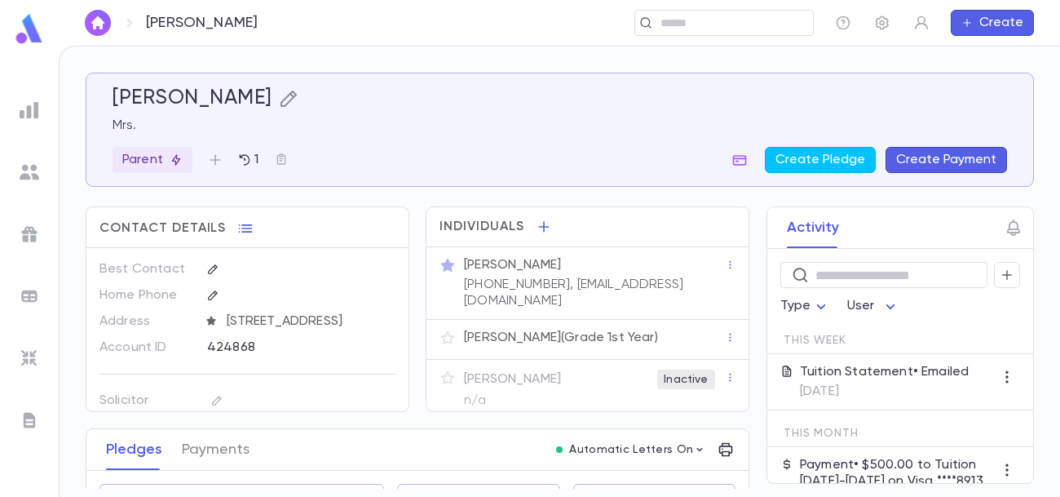
click at [287, 104] on icon "button" at bounding box center [288, 99] width 16 height 16
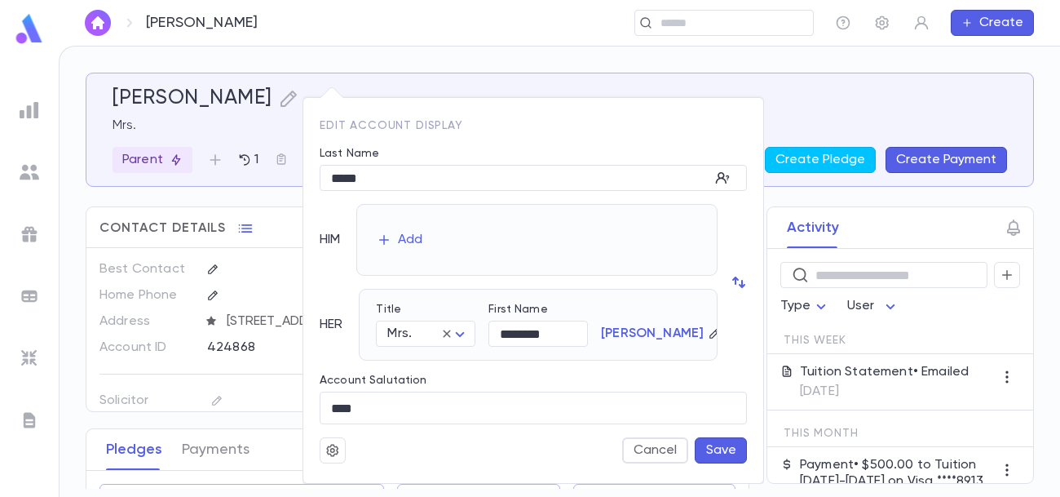
click at [821, 86] on div at bounding box center [530, 248] width 1060 height 497
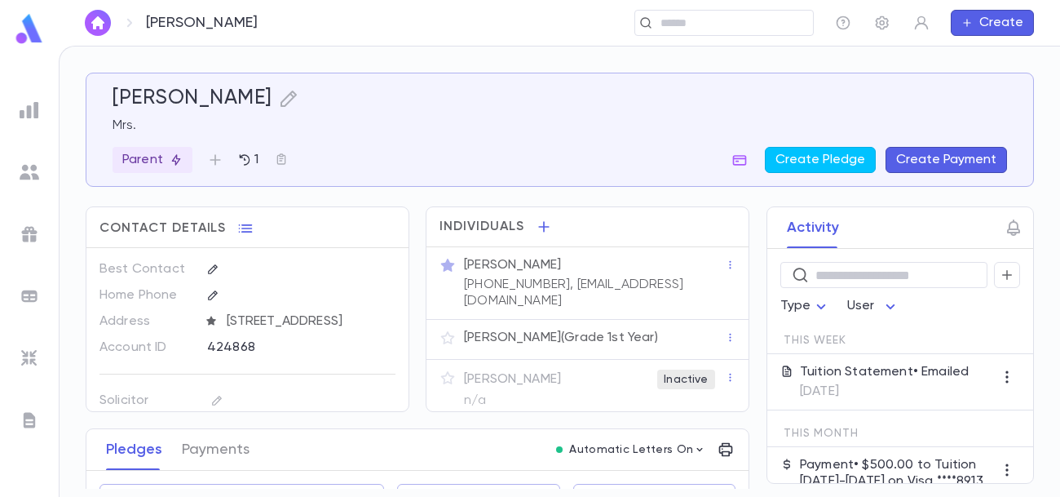
click at [665, 257] on div "[PERSON_NAME]" at bounding box center [594, 265] width 261 height 16
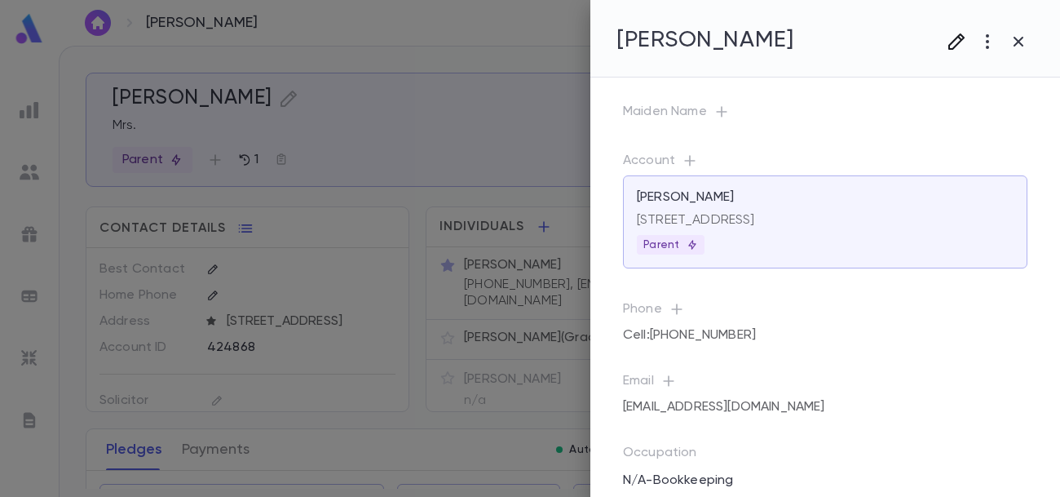
click at [961, 41] on icon "button" at bounding box center [957, 42] width 20 height 20
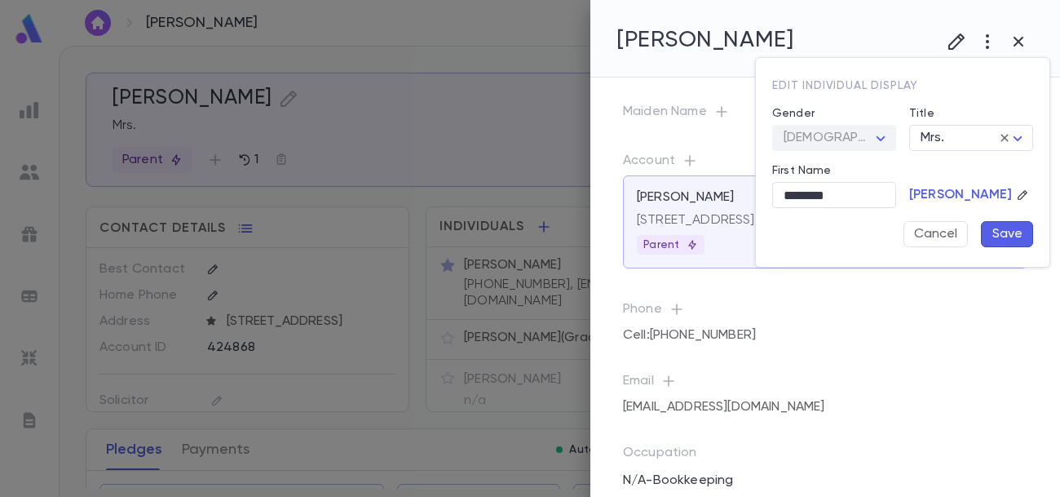
click at [1017, 197] on icon "button" at bounding box center [1022, 194] width 11 height 11
click at [1014, 193] on icon "button" at bounding box center [1014, 195] width 8 height 8
click at [874, 303] on div at bounding box center [530, 248] width 1060 height 497
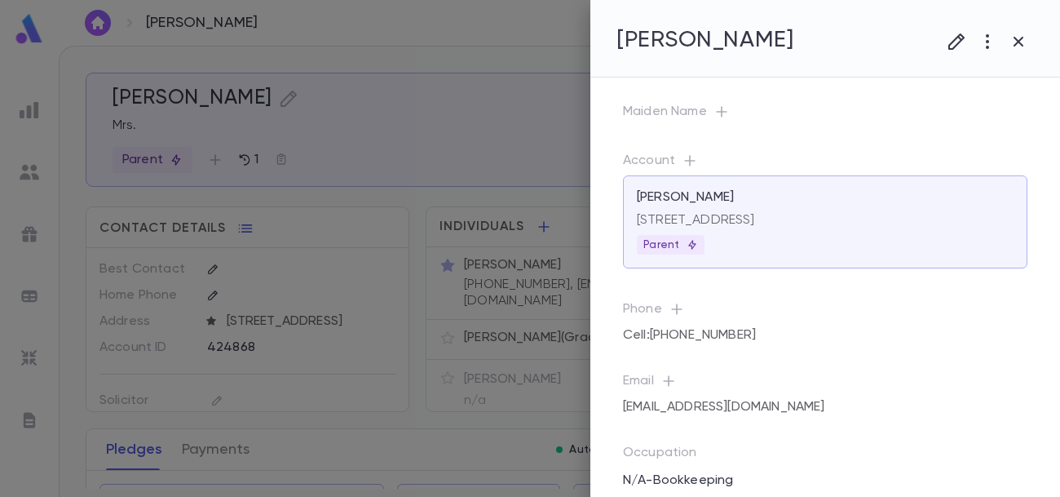
click at [501, 171] on div at bounding box center [530, 248] width 1060 height 497
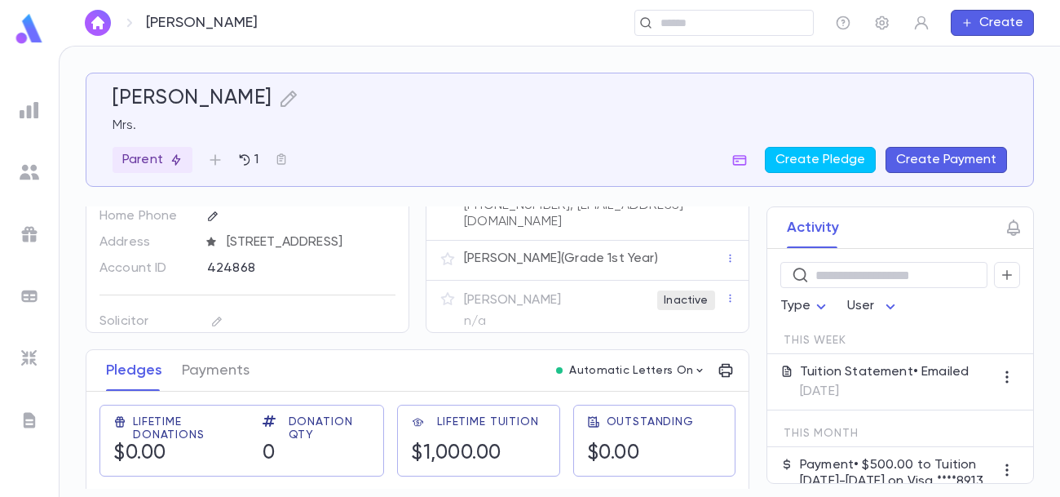
scroll to position [81, 0]
click at [883, 383] on p "[DATE]" at bounding box center [884, 391] width 169 height 16
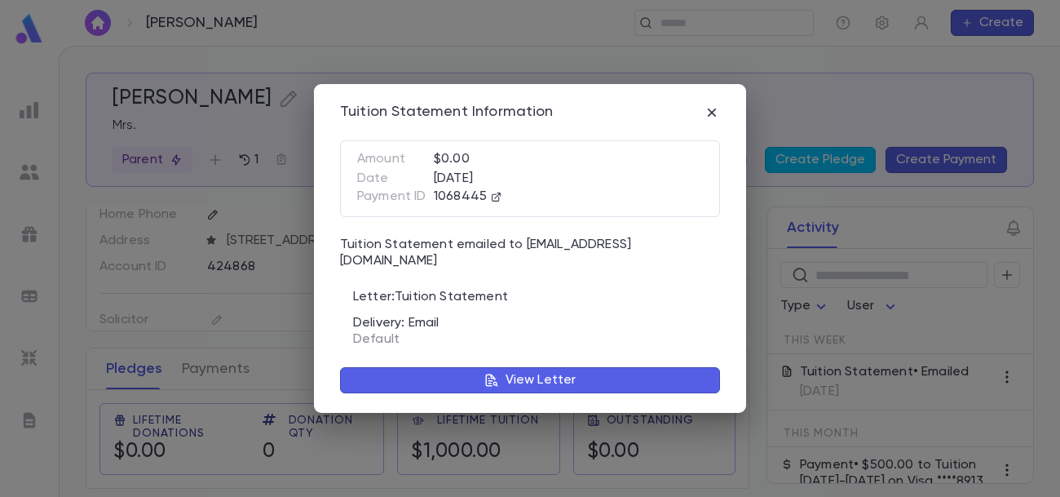
click at [552, 375] on p "View Letter" at bounding box center [541, 380] width 71 height 16
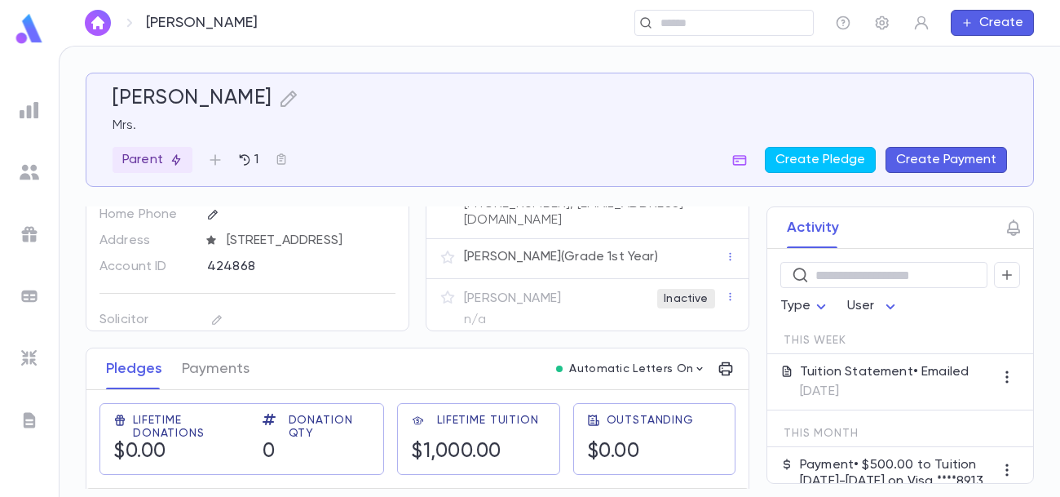
scroll to position [0, 0]
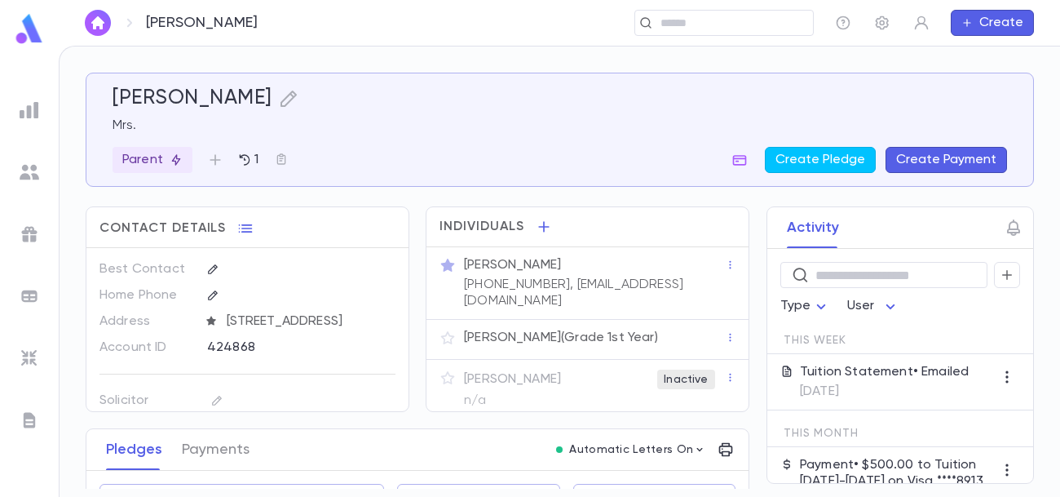
click at [668, 276] on p "[PHONE_NUMBER], [EMAIL_ADDRESS][DOMAIN_NAME]" at bounding box center [594, 292] width 261 height 33
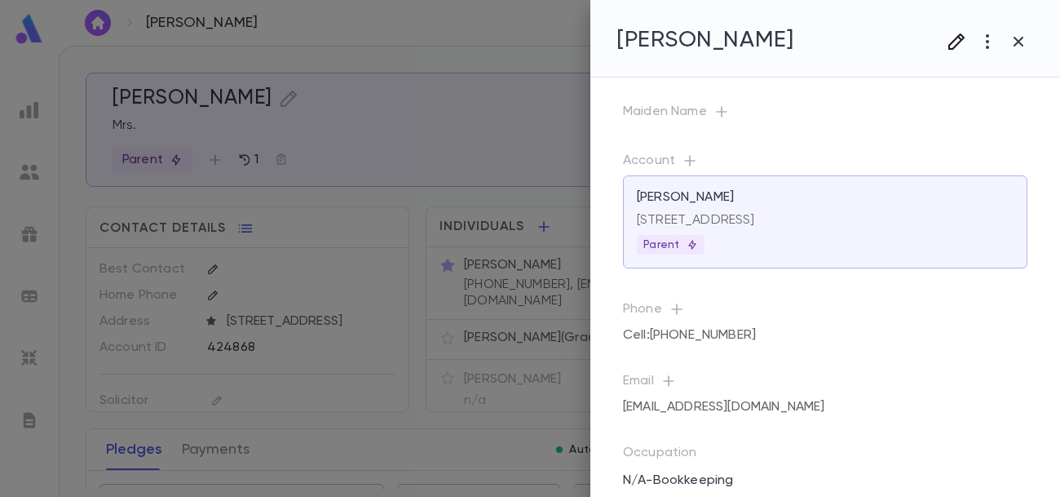
click at [956, 42] on icon "button" at bounding box center [957, 42] width 20 height 20
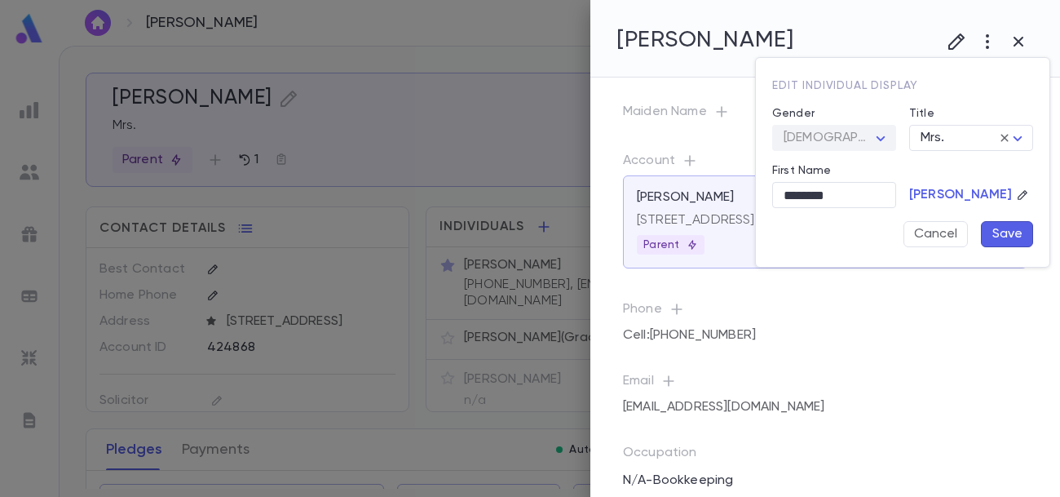
click at [521, 97] on div at bounding box center [530, 248] width 1060 height 497
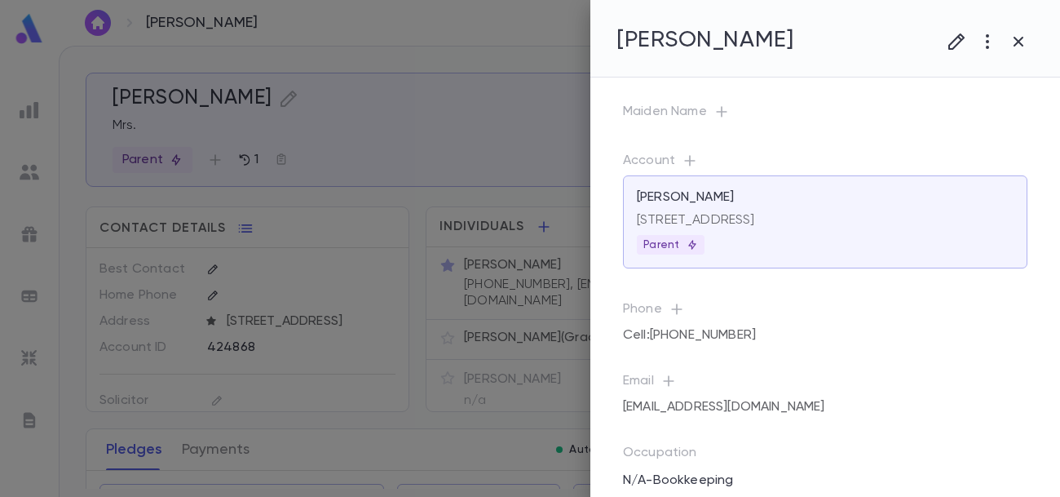
click at [283, 104] on div at bounding box center [530, 248] width 1060 height 497
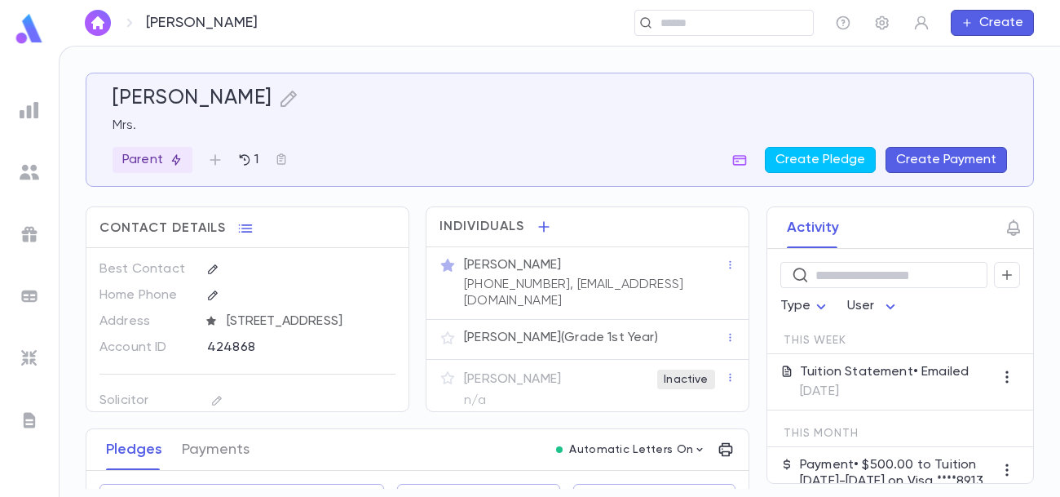
click at [283, 104] on icon "button" at bounding box center [289, 99] width 20 height 20
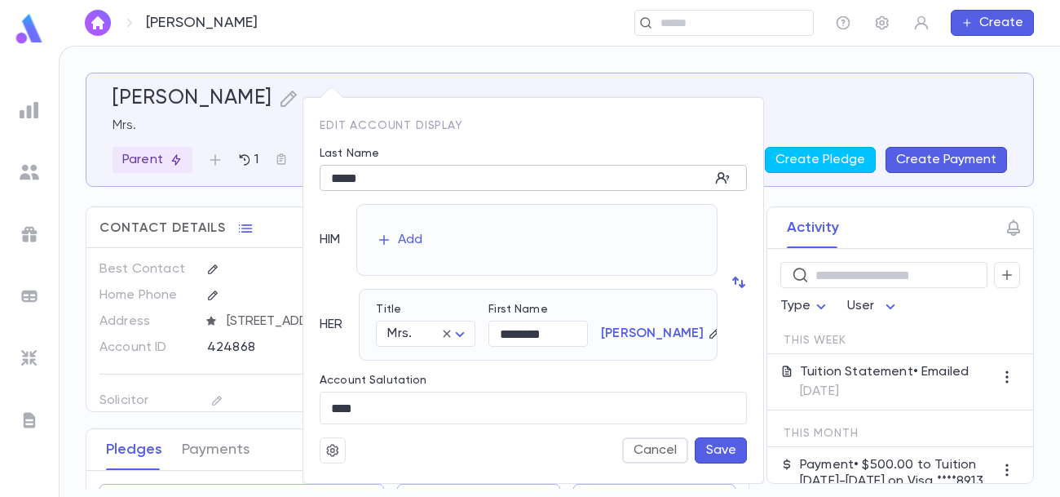
click at [535, 169] on input "*****" at bounding box center [515, 178] width 390 height 25
click at [719, 452] on button "Save" at bounding box center [721, 450] width 52 height 26
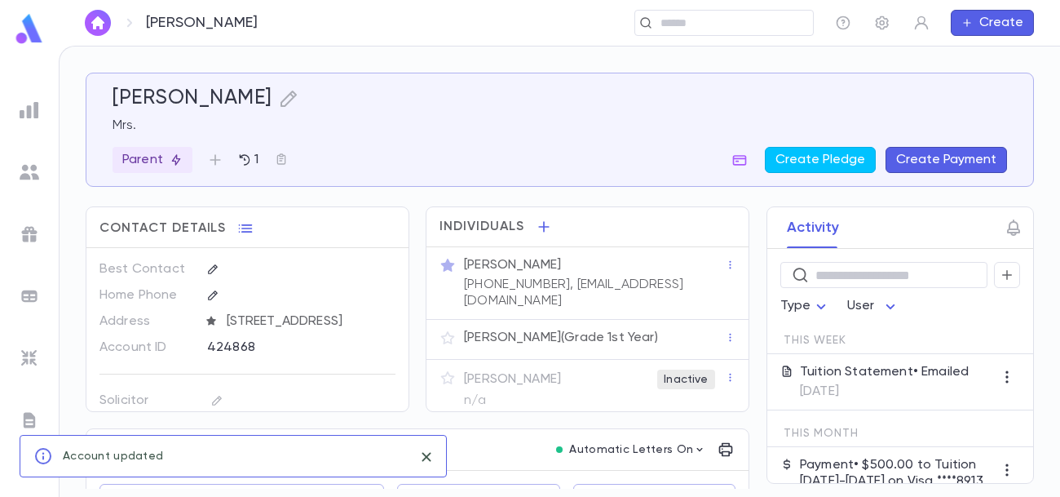
click at [533, 370] on div at bounding box center [559, 248] width 1001 height 497
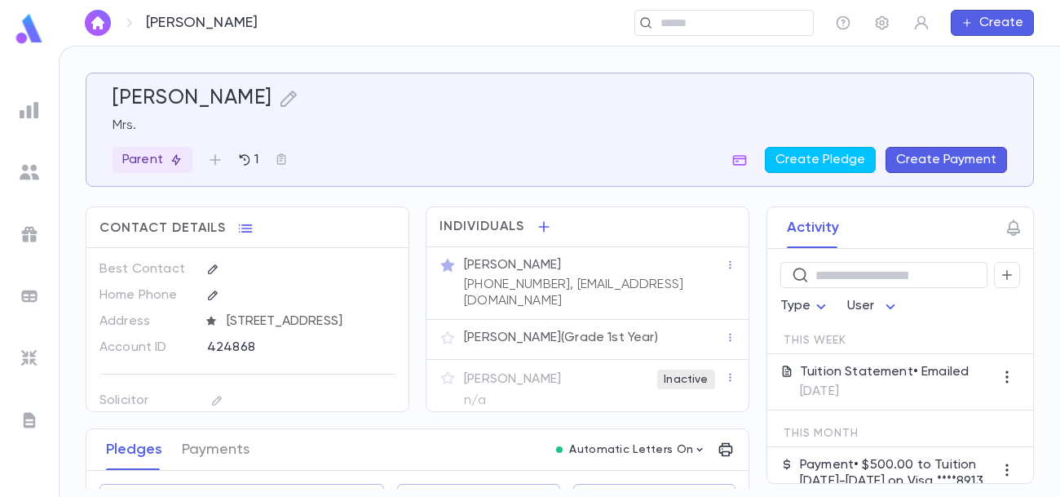
click at [533, 370] on div "[PERSON_NAME] Inactive" at bounding box center [594, 379] width 261 height 20
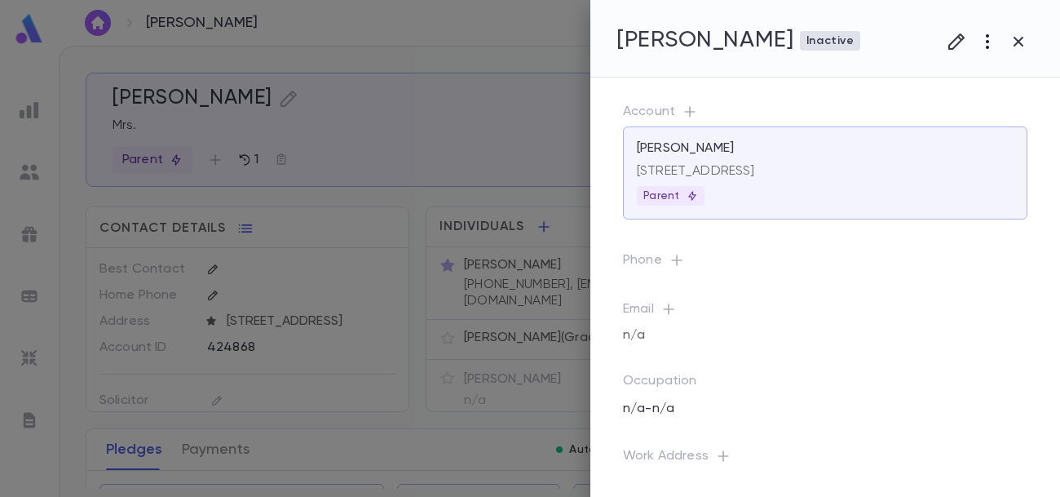
click at [984, 43] on icon "button" at bounding box center [988, 42] width 20 height 20
click at [939, 99] on li "Restore" at bounding box center [979, 102] width 151 height 26
click at [1012, 49] on icon "button" at bounding box center [1019, 42] width 20 height 20
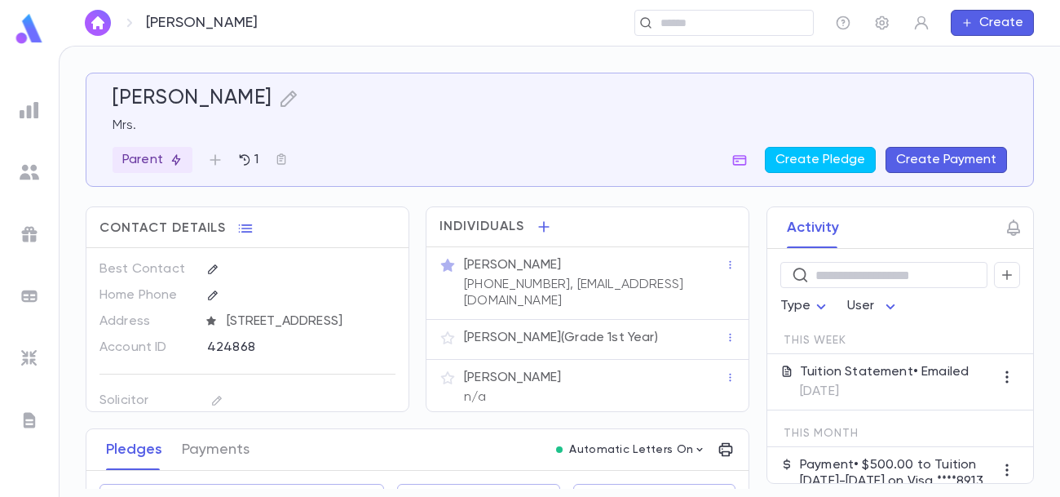
click at [444, 369] on icon "button" at bounding box center [448, 377] width 16 height 16
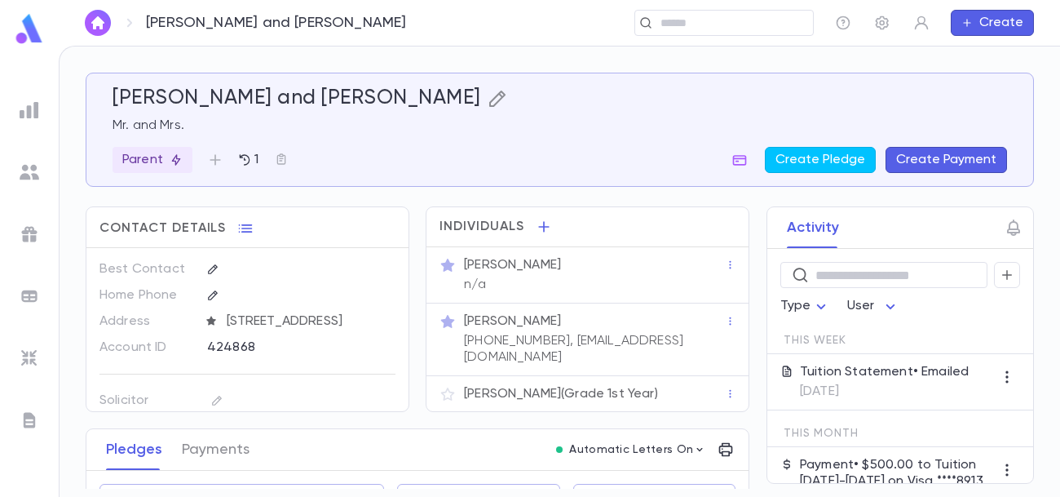
click at [488, 99] on icon "button" at bounding box center [498, 99] width 20 height 20
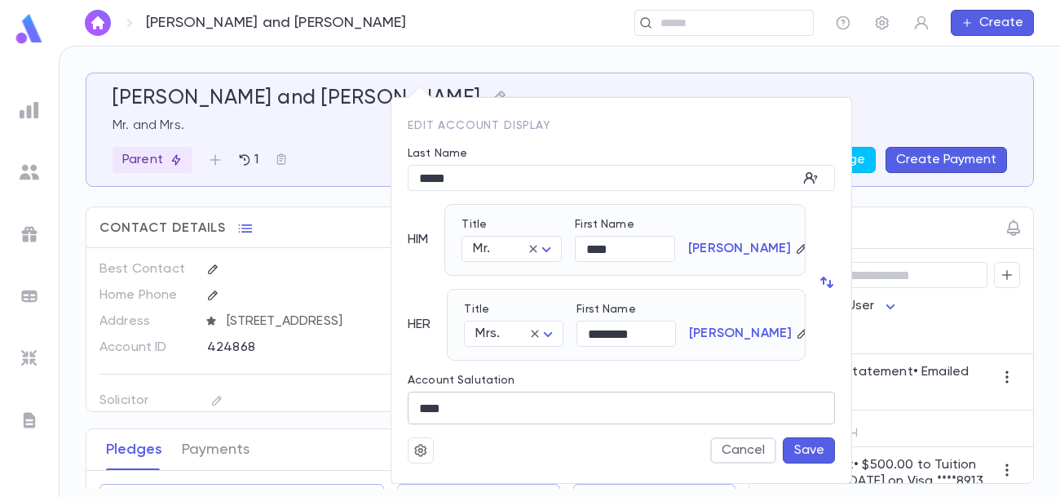
click at [510, 400] on input "****" at bounding box center [621, 408] width 427 height 32
click at [820, 449] on button "Save" at bounding box center [809, 450] width 52 height 26
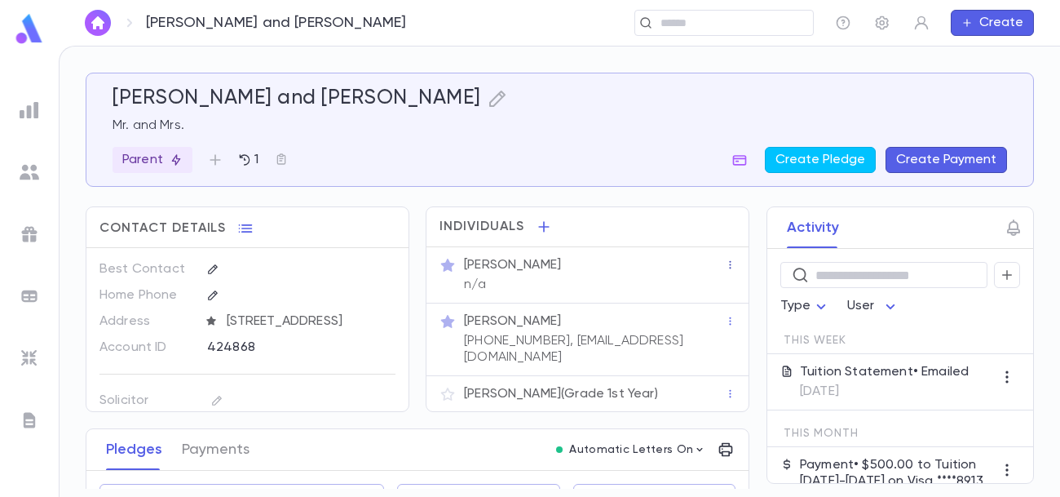
click at [725, 264] on icon "button" at bounding box center [730, 264] width 11 height 11
click at [686, 272] on div at bounding box center [530, 248] width 1060 height 497
click at [686, 272] on div "[PERSON_NAME]" at bounding box center [594, 265] width 261 height 16
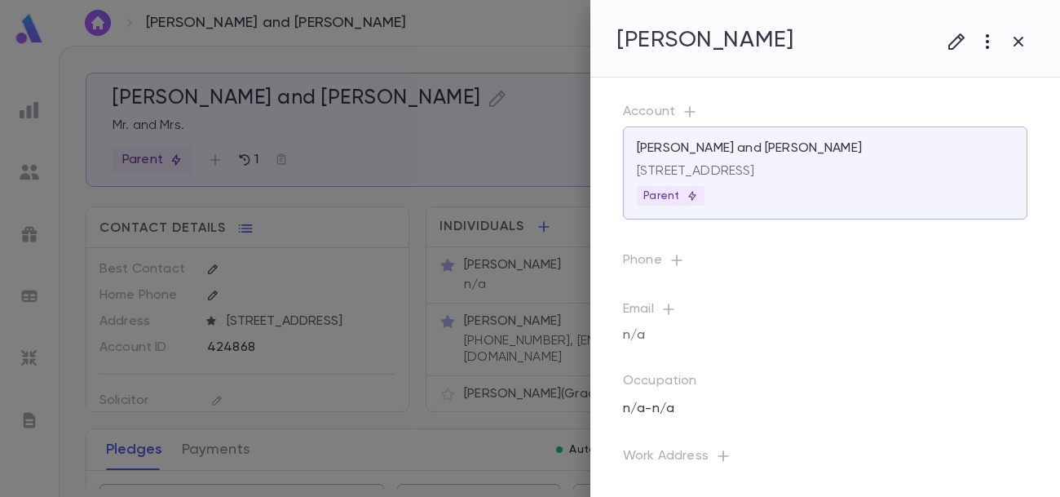
click at [984, 46] on icon "button" at bounding box center [988, 42] width 20 height 20
click at [959, 105] on li "Deactivate" at bounding box center [972, 102] width 162 height 26
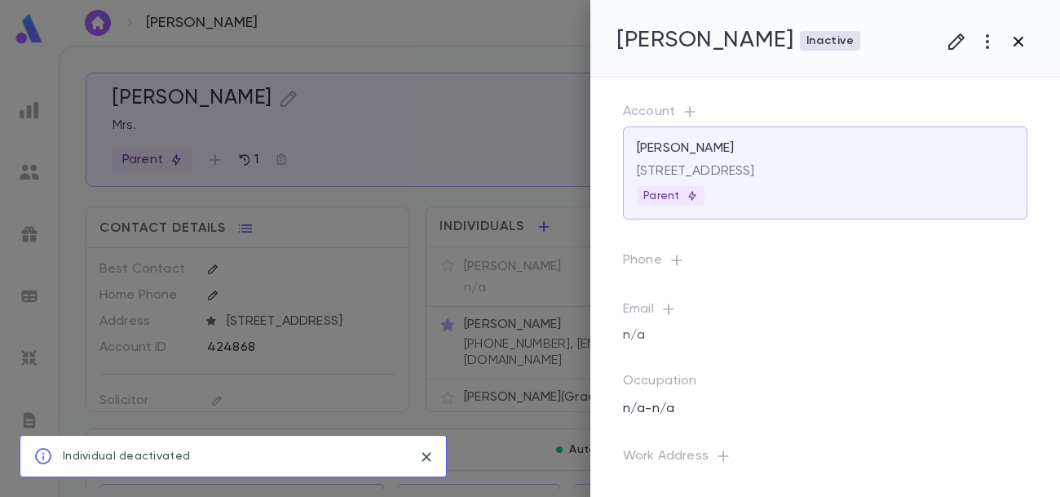
click at [1023, 34] on icon "button" at bounding box center [1019, 42] width 20 height 20
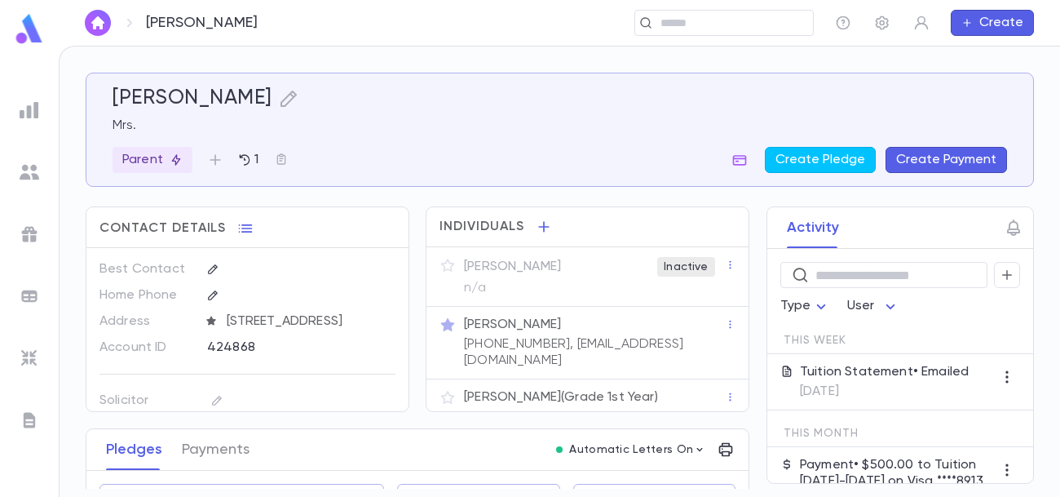
click at [32, 113] on img at bounding box center [30, 110] width 20 height 20
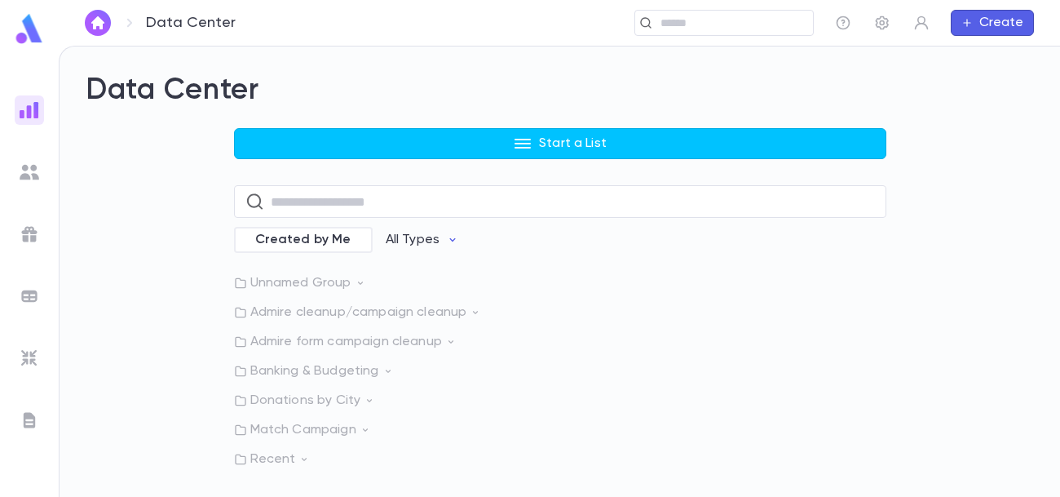
click at [30, 170] on img at bounding box center [30, 172] width 20 height 20
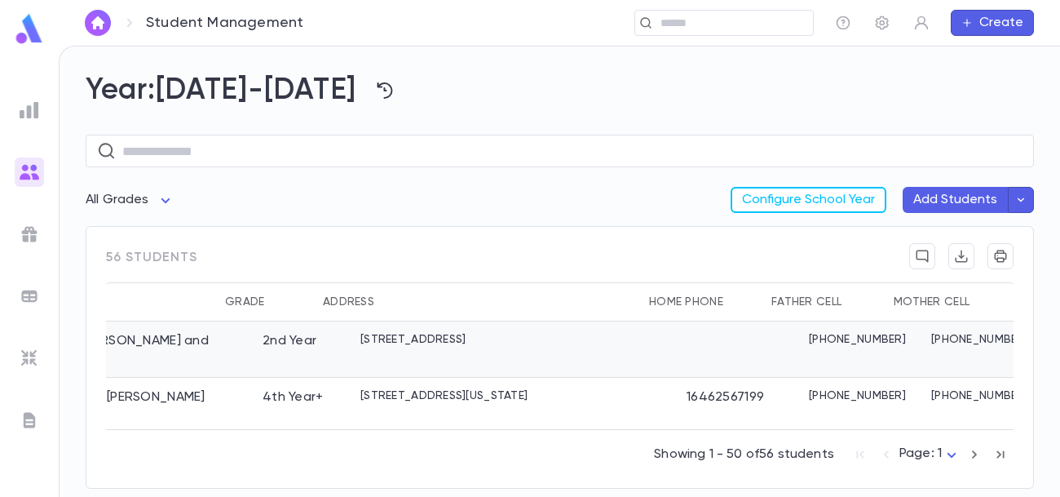
scroll to position [0, 337]
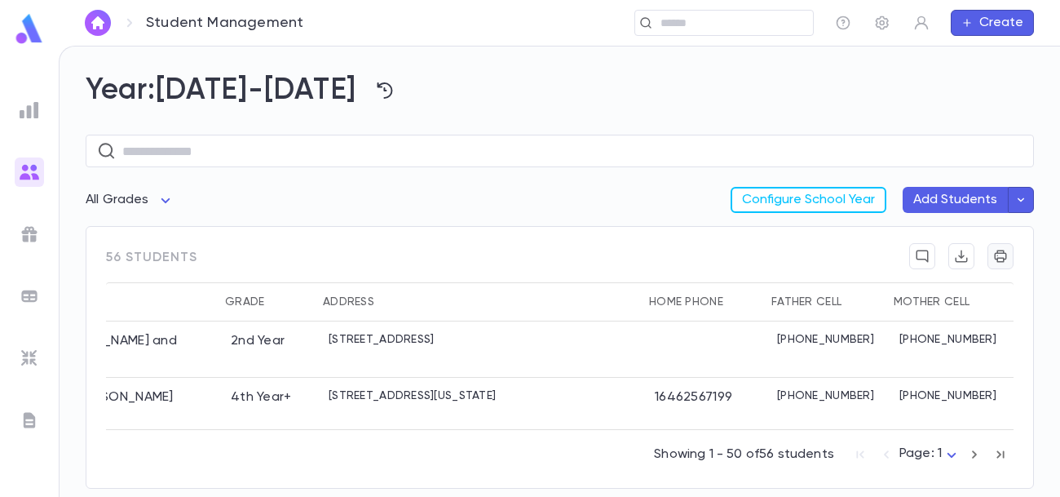
click at [1000, 261] on icon "button" at bounding box center [1001, 256] width 12 height 12
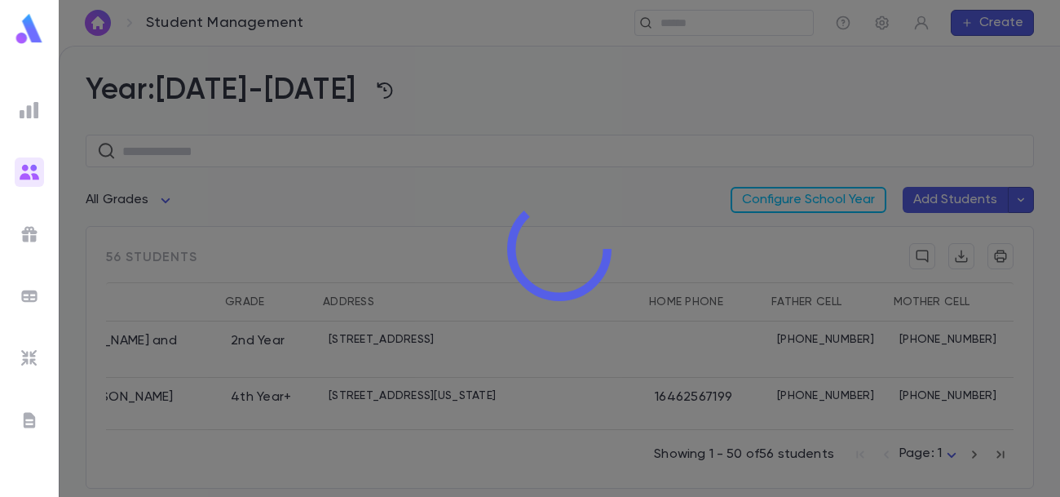
click at [512, 96] on div at bounding box center [559, 248] width 1001 height 497
